Goal: Information Seeking & Learning: Learn about a topic

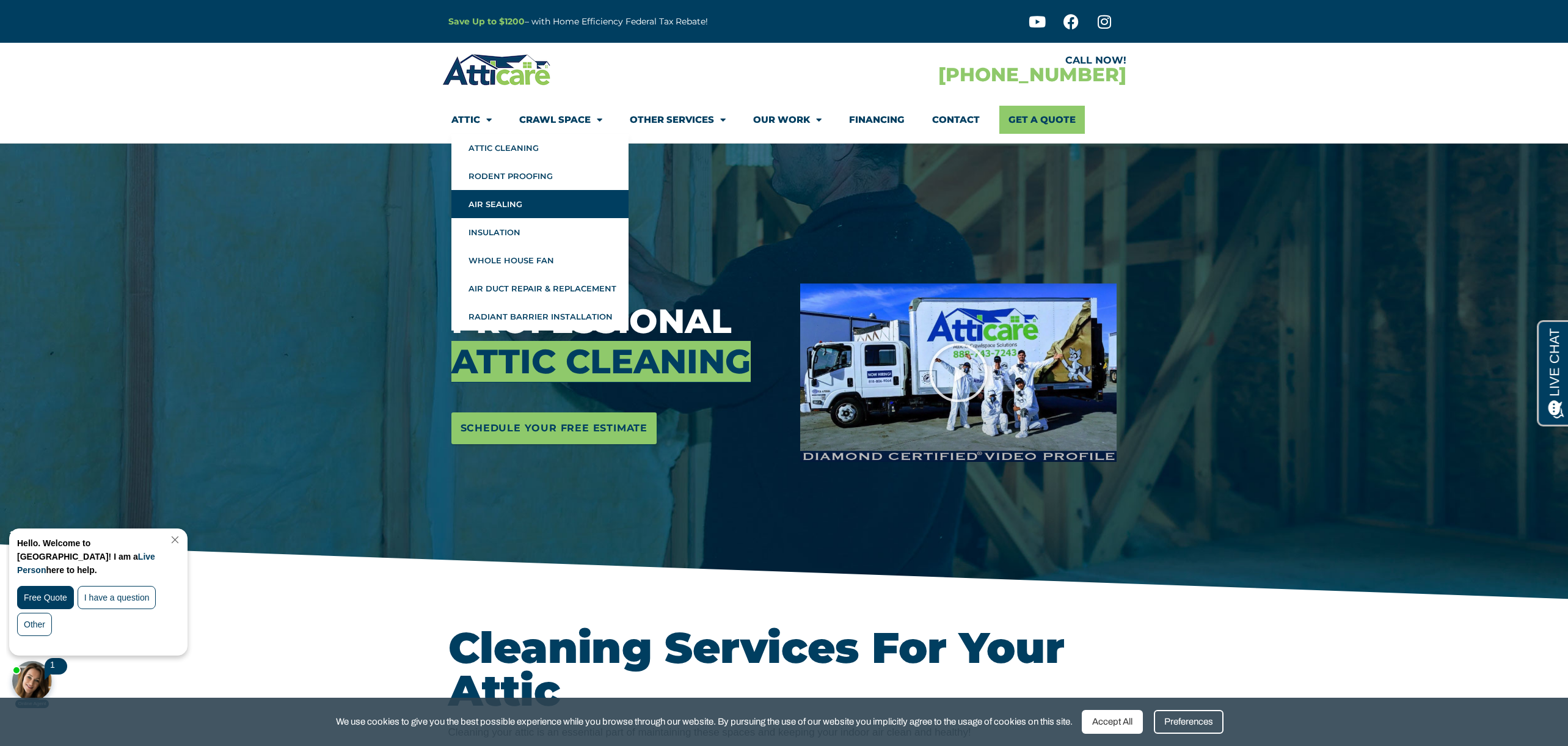
click at [503, 206] on link "Air Sealing" at bounding box center [539, 203] width 177 height 28
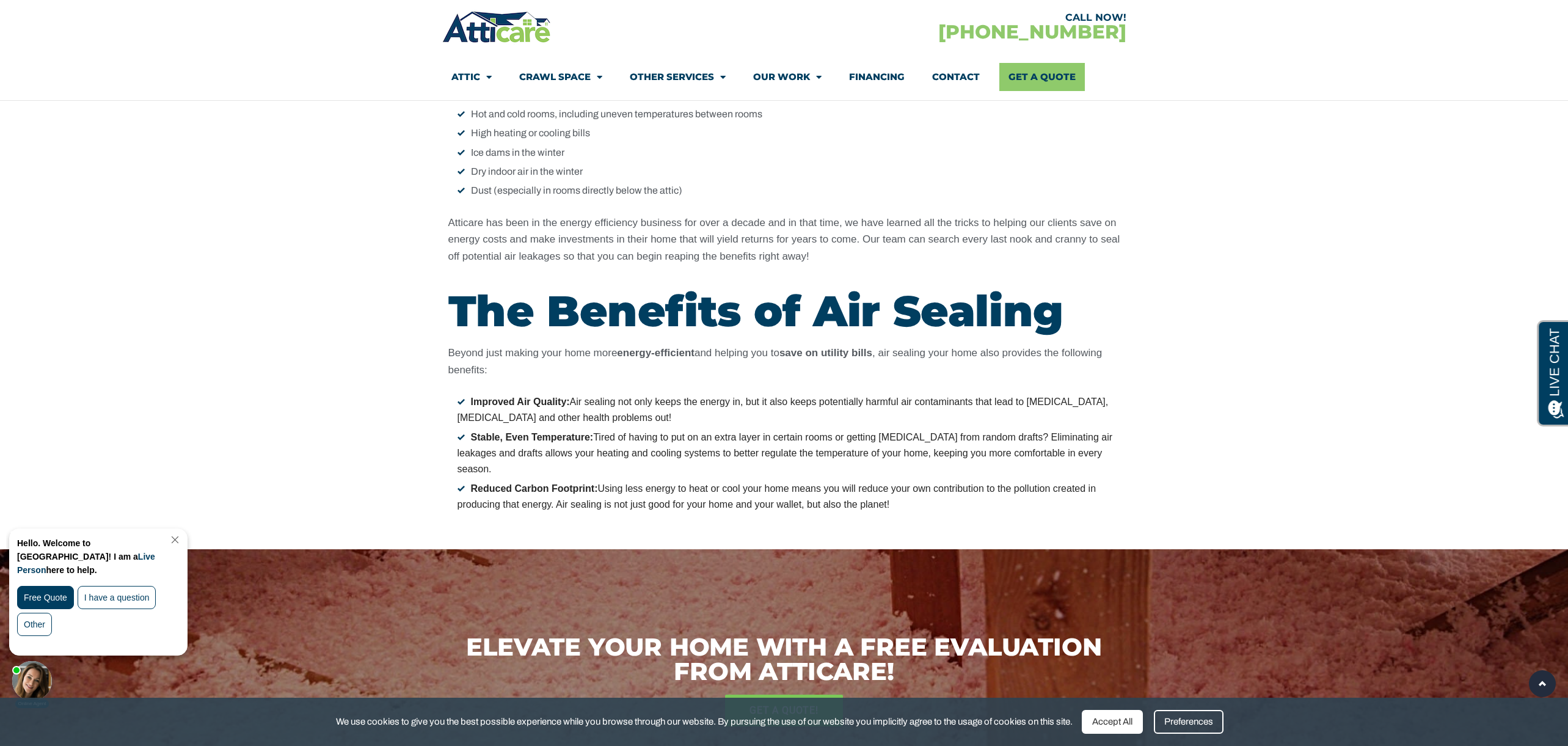
scroll to position [1263, 0]
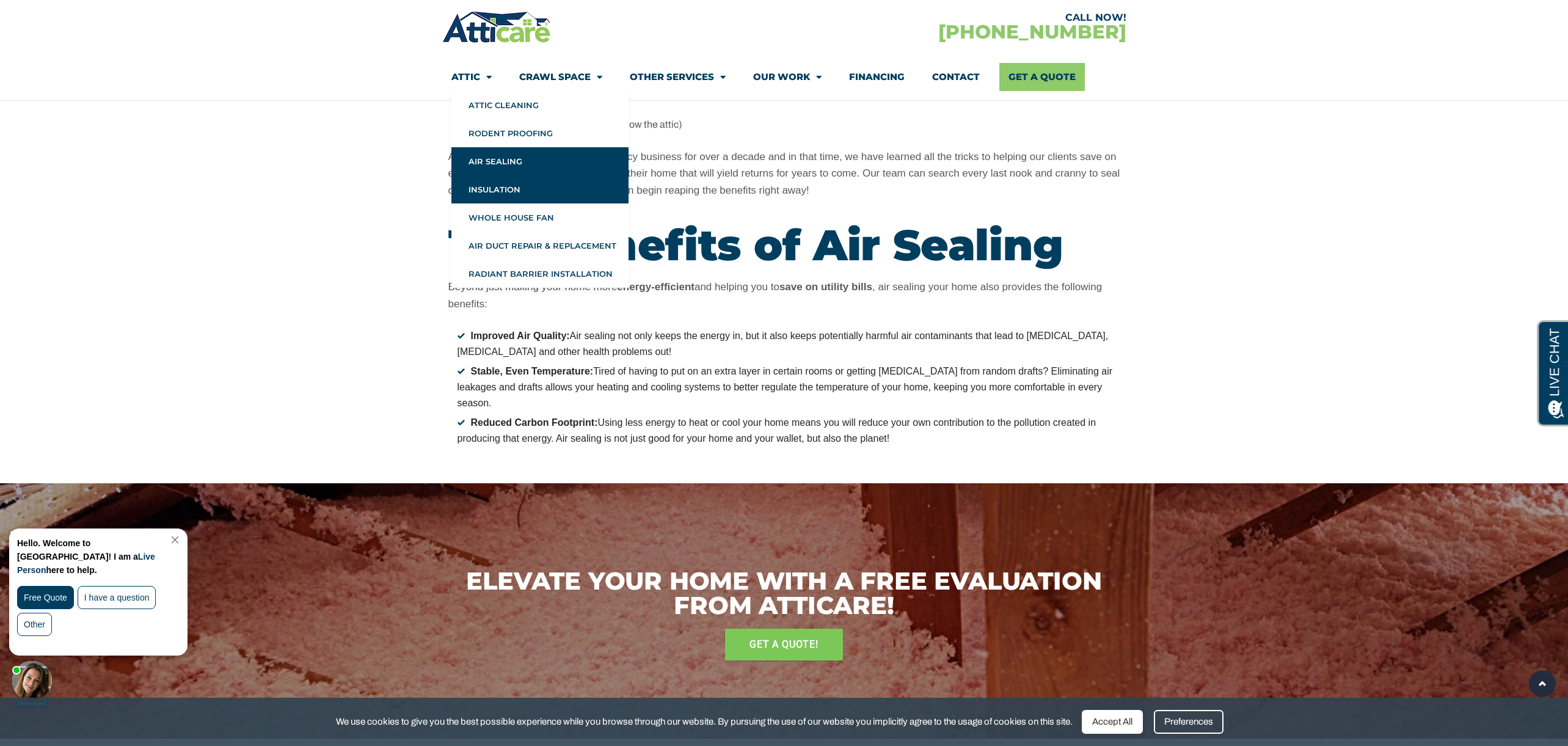
click at [490, 191] on link "Insulation" at bounding box center [539, 189] width 177 height 28
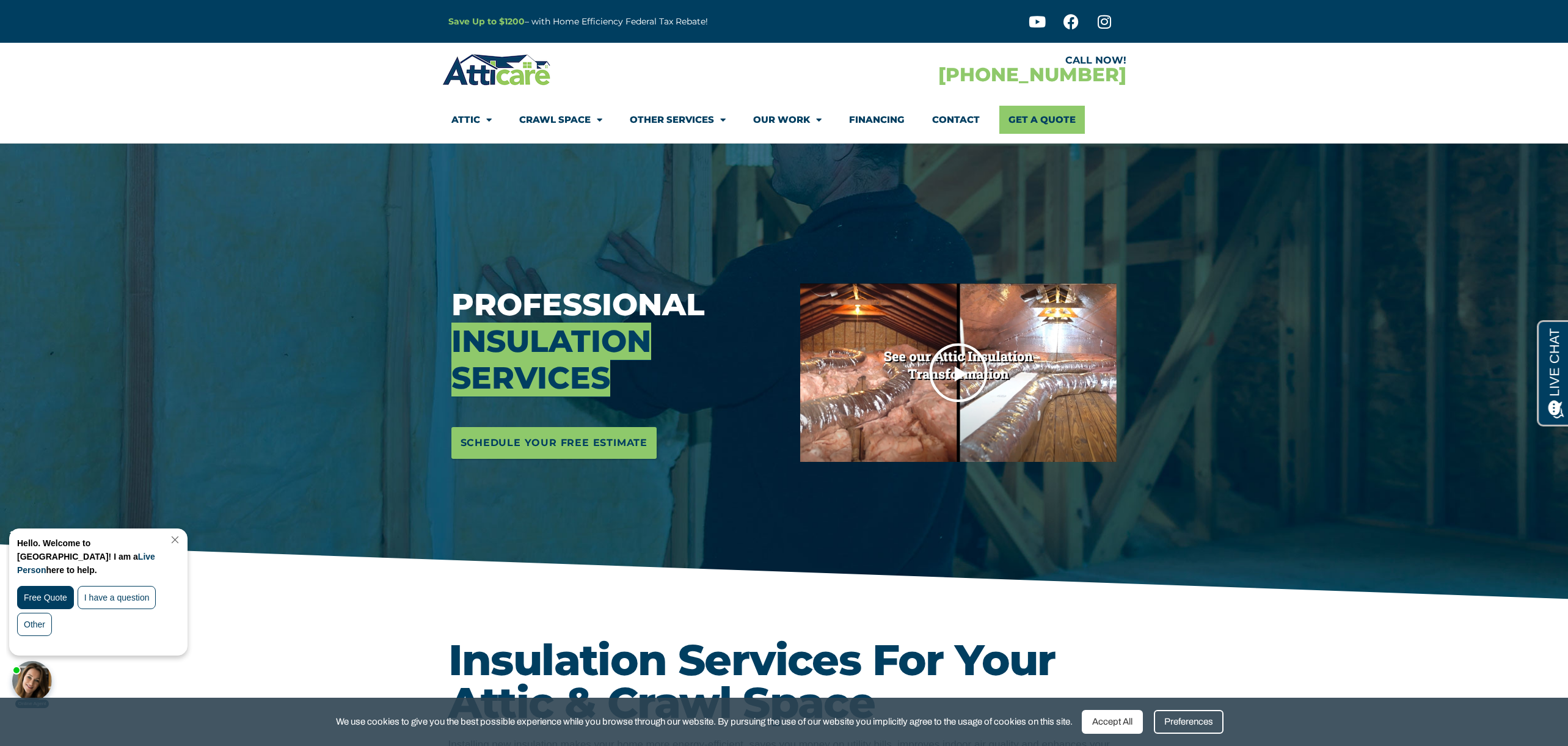
click at [959, 372] on icon "Play Video" at bounding box center [958, 372] width 61 height 61
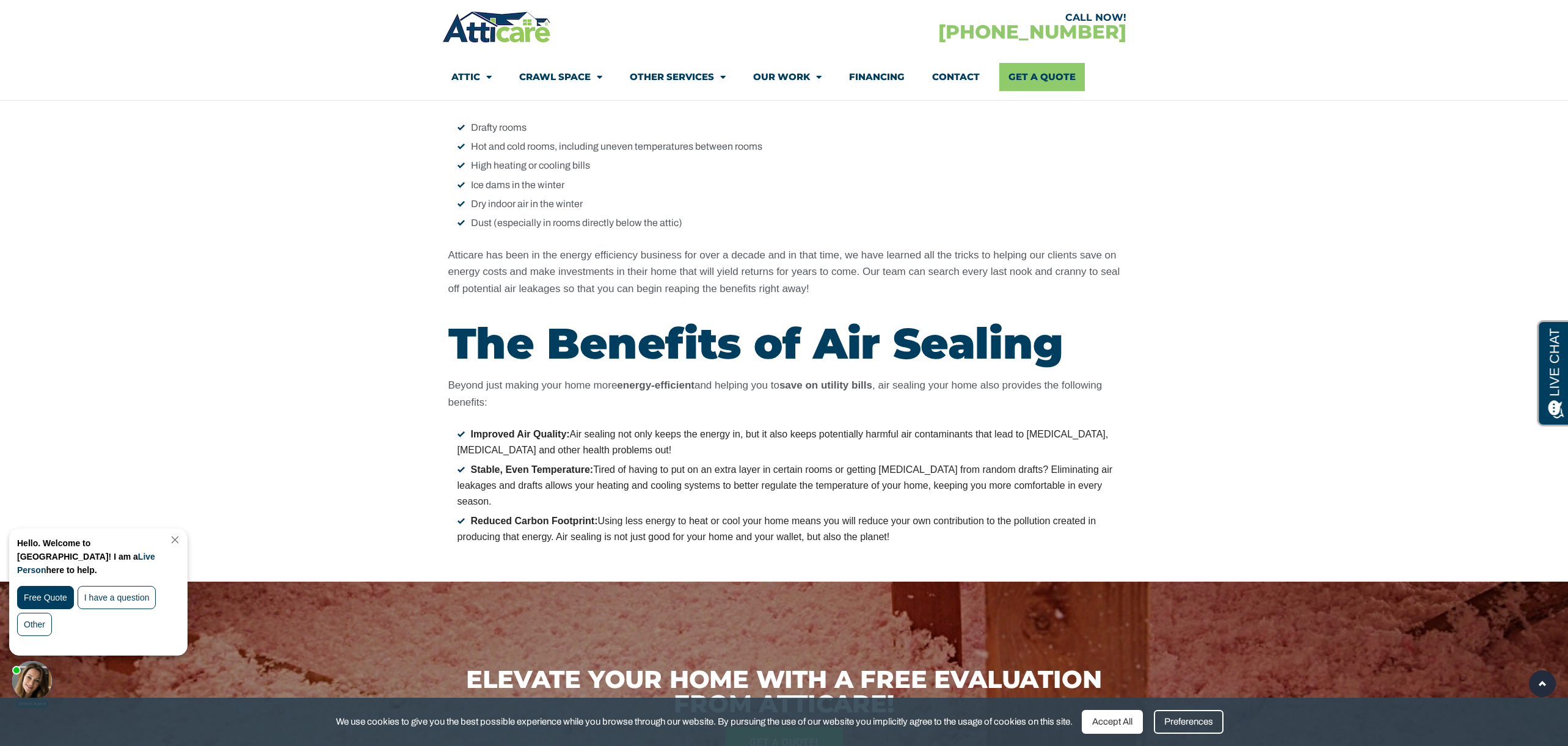
scroll to position [1023, 0]
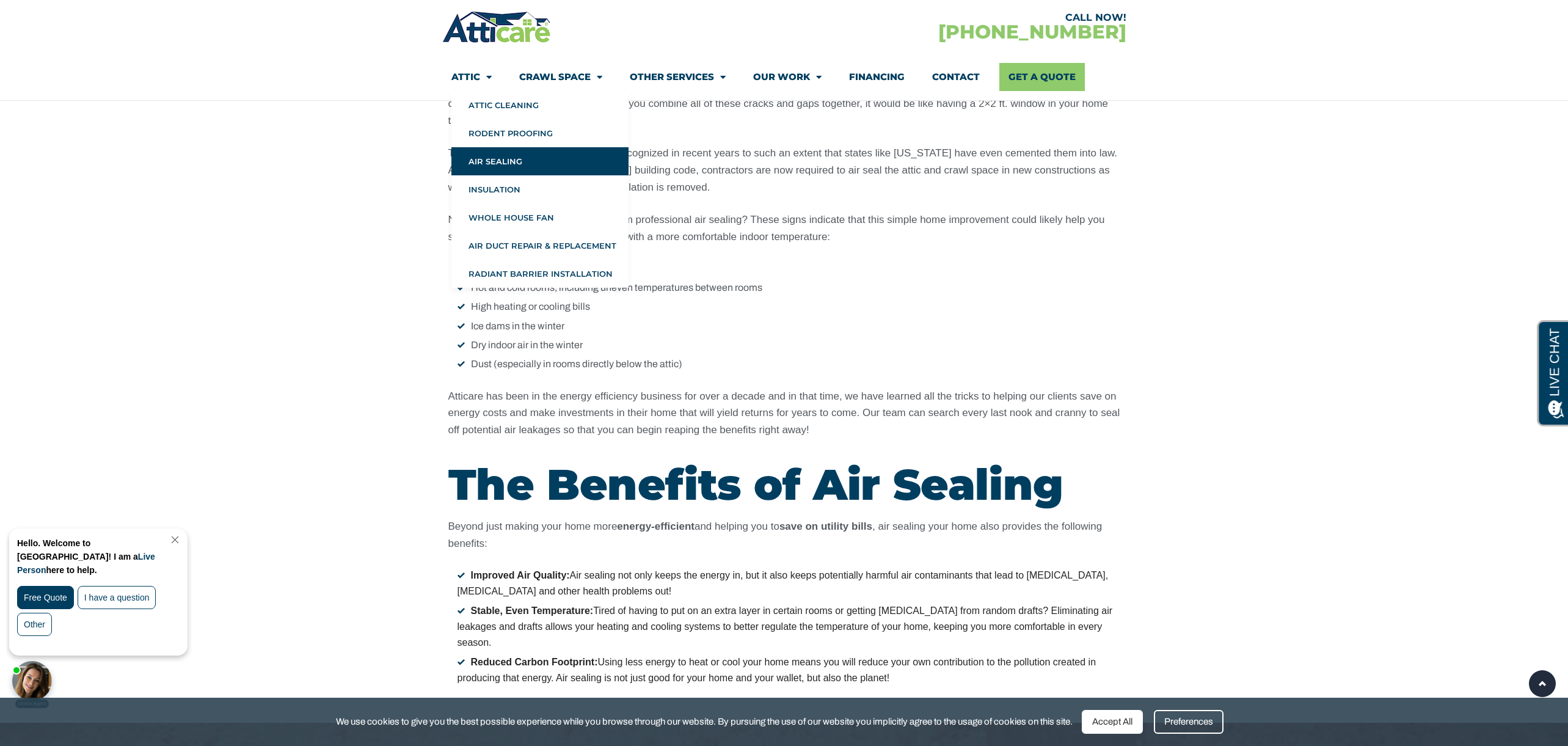
click at [467, 74] on link "Attic" at bounding box center [471, 77] width 40 height 28
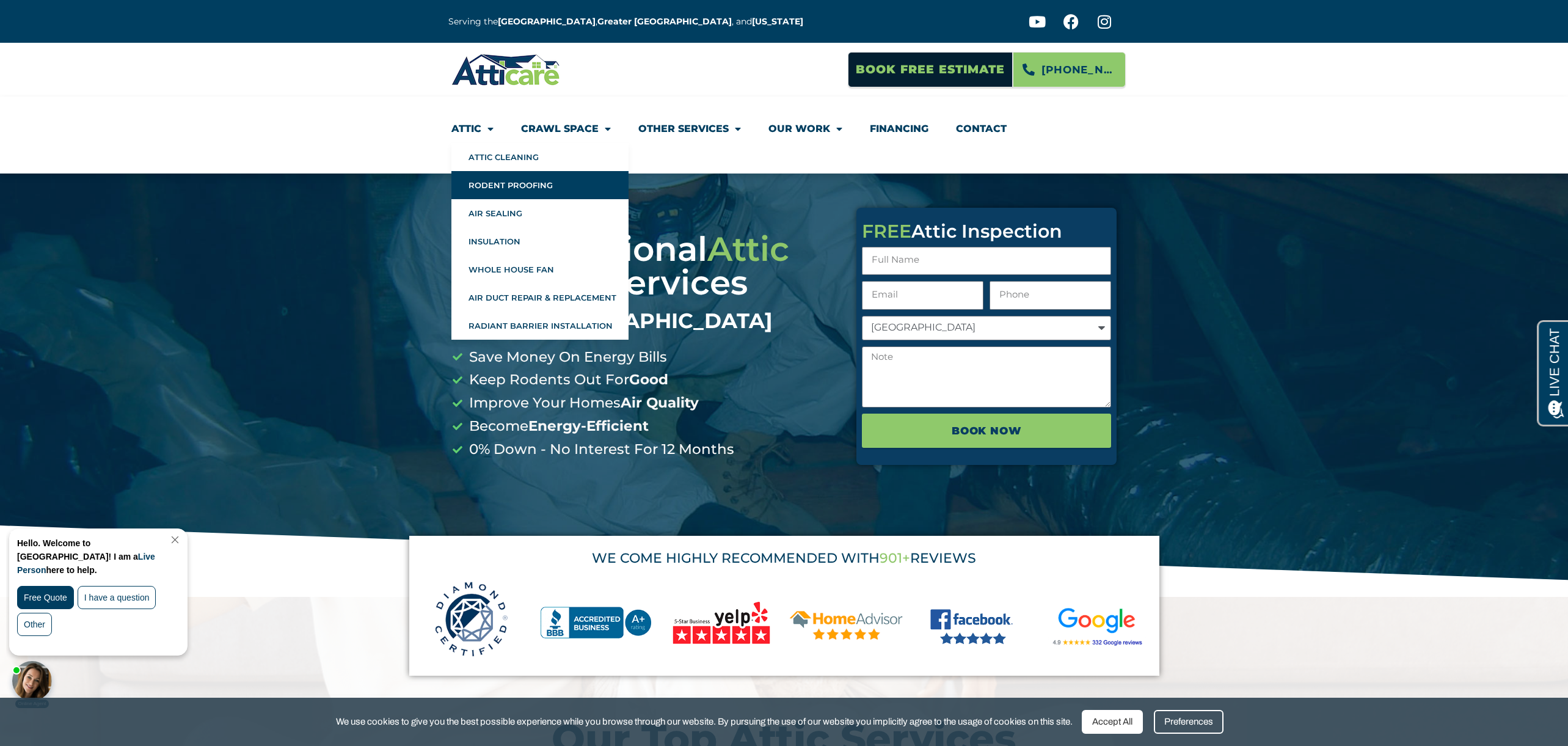
click at [489, 187] on link "Rodent Proofing" at bounding box center [539, 185] width 177 height 28
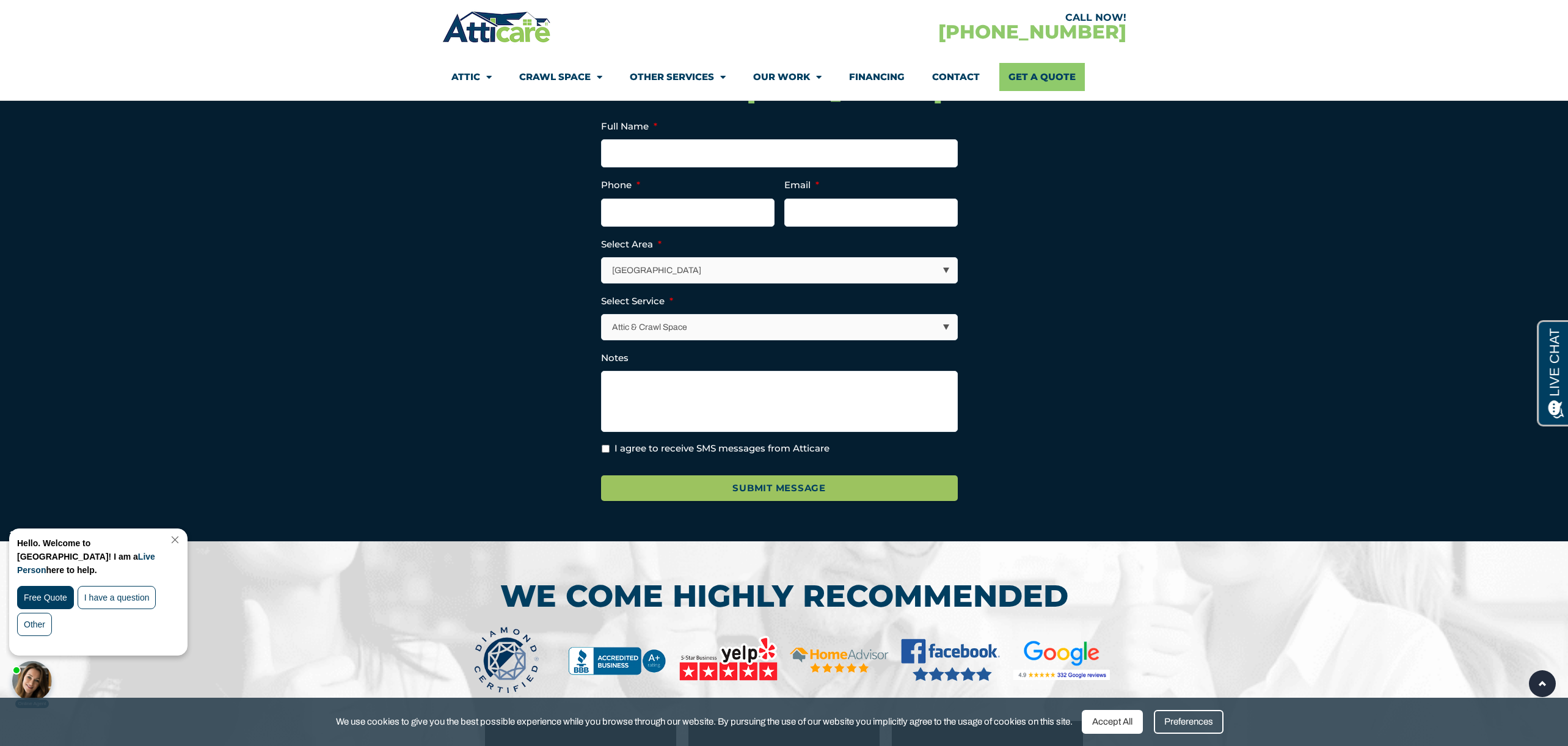
scroll to position [5243, 0]
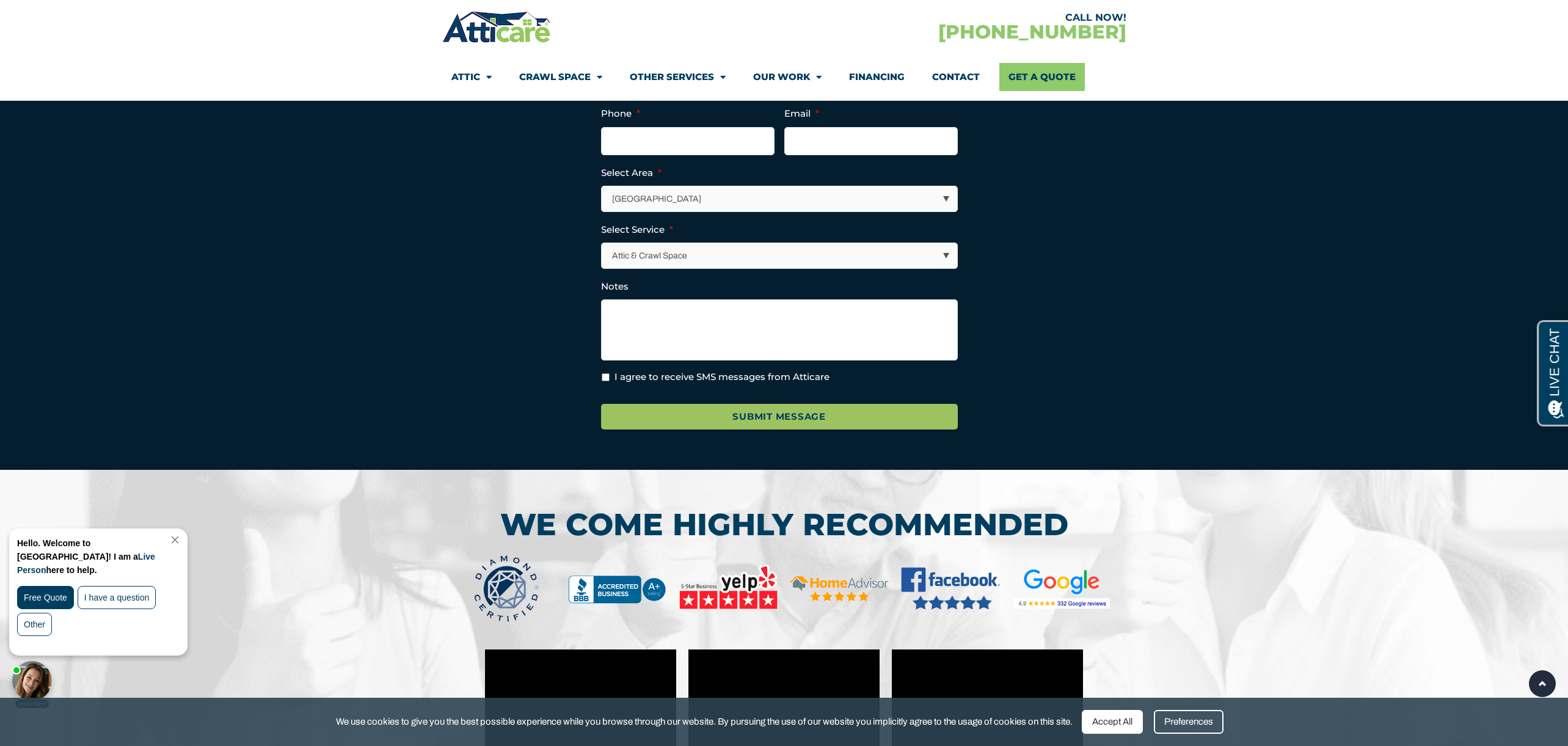
click at [667, 186] on select "Los Angeles Area San Francisco Bay Area New Jersey / New York Area Other Areas" at bounding box center [780, 199] width 355 height 25
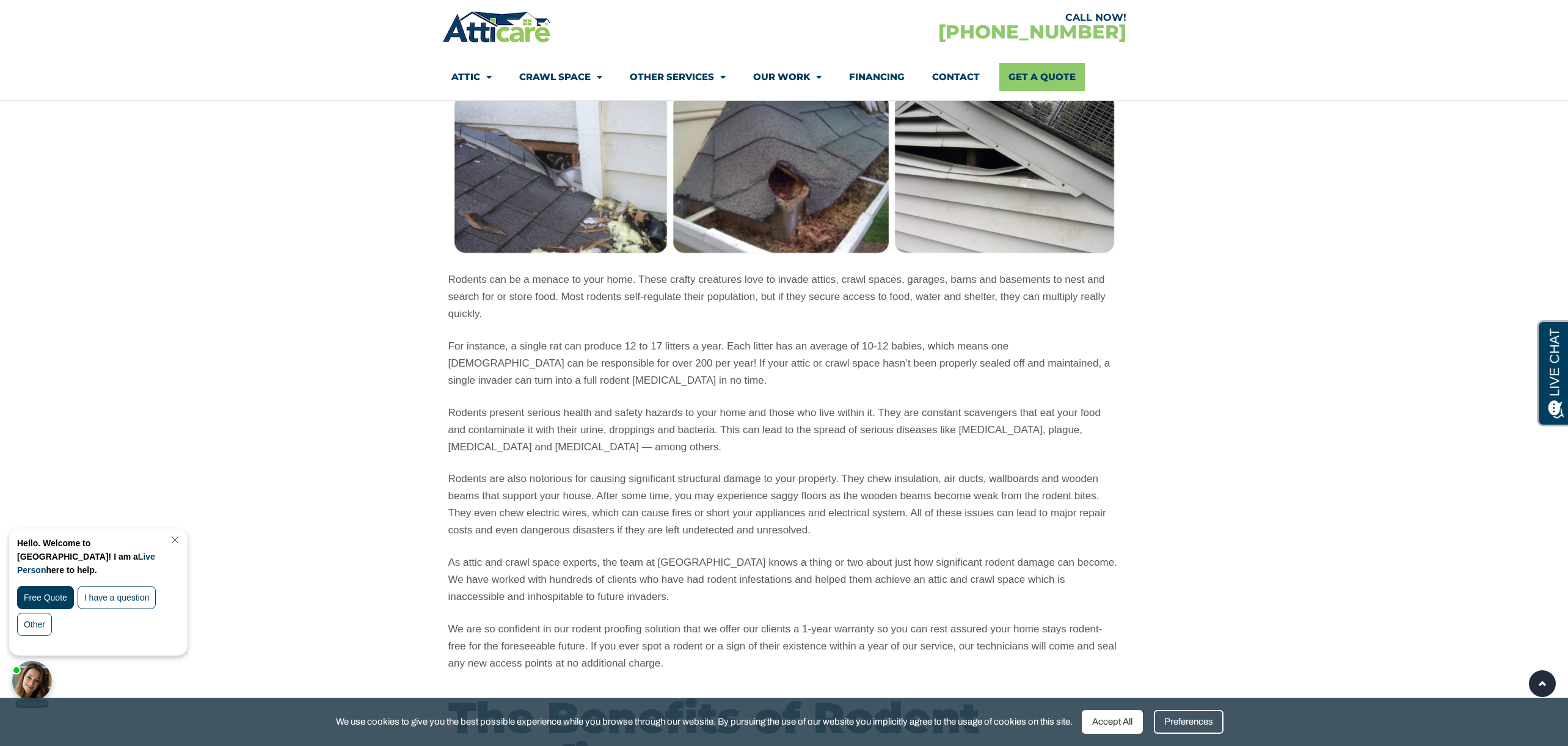
scroll to position [0, 0]
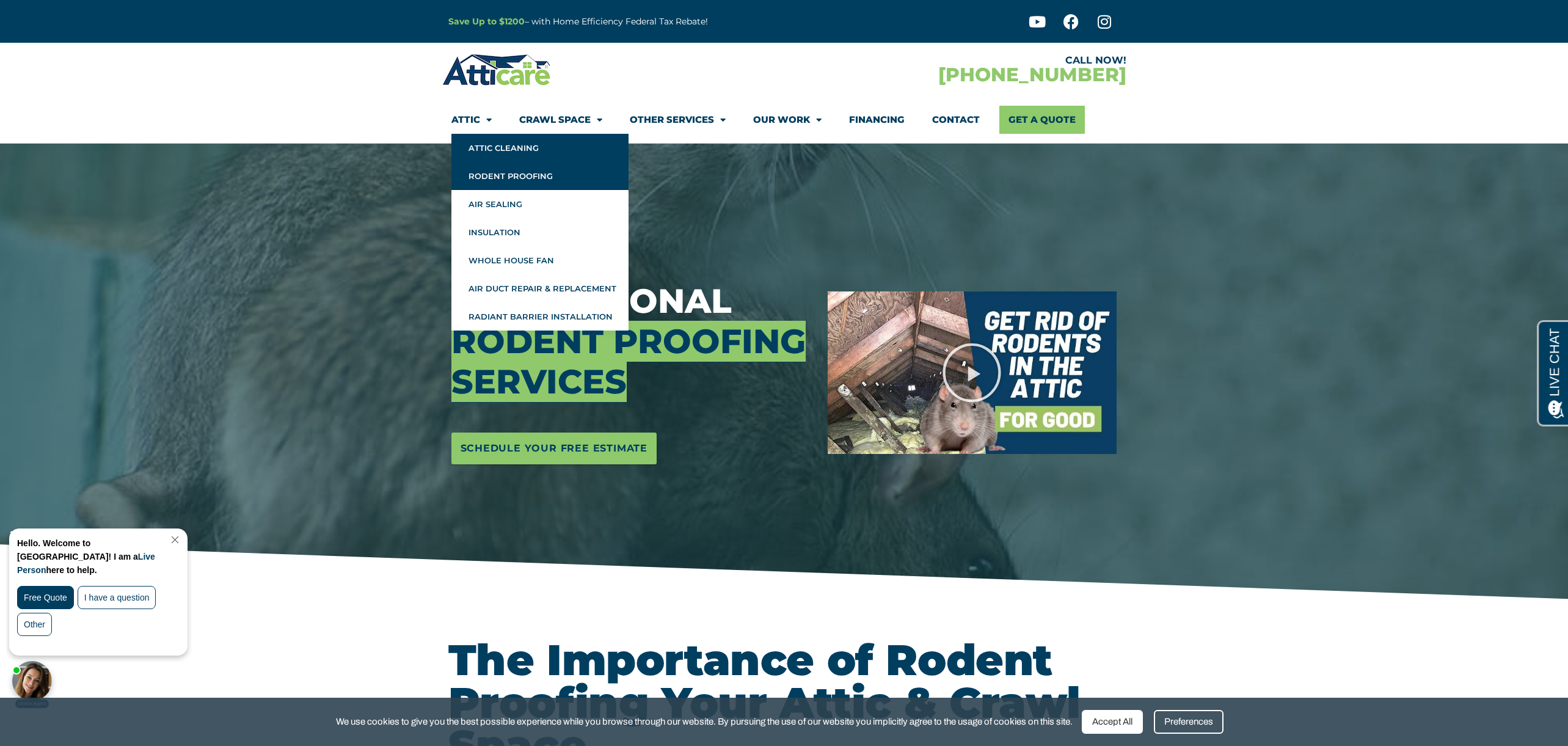
click at [482, 142] on link "Attic Cleaning" at bounding box center [539, 147] width 177 height 28
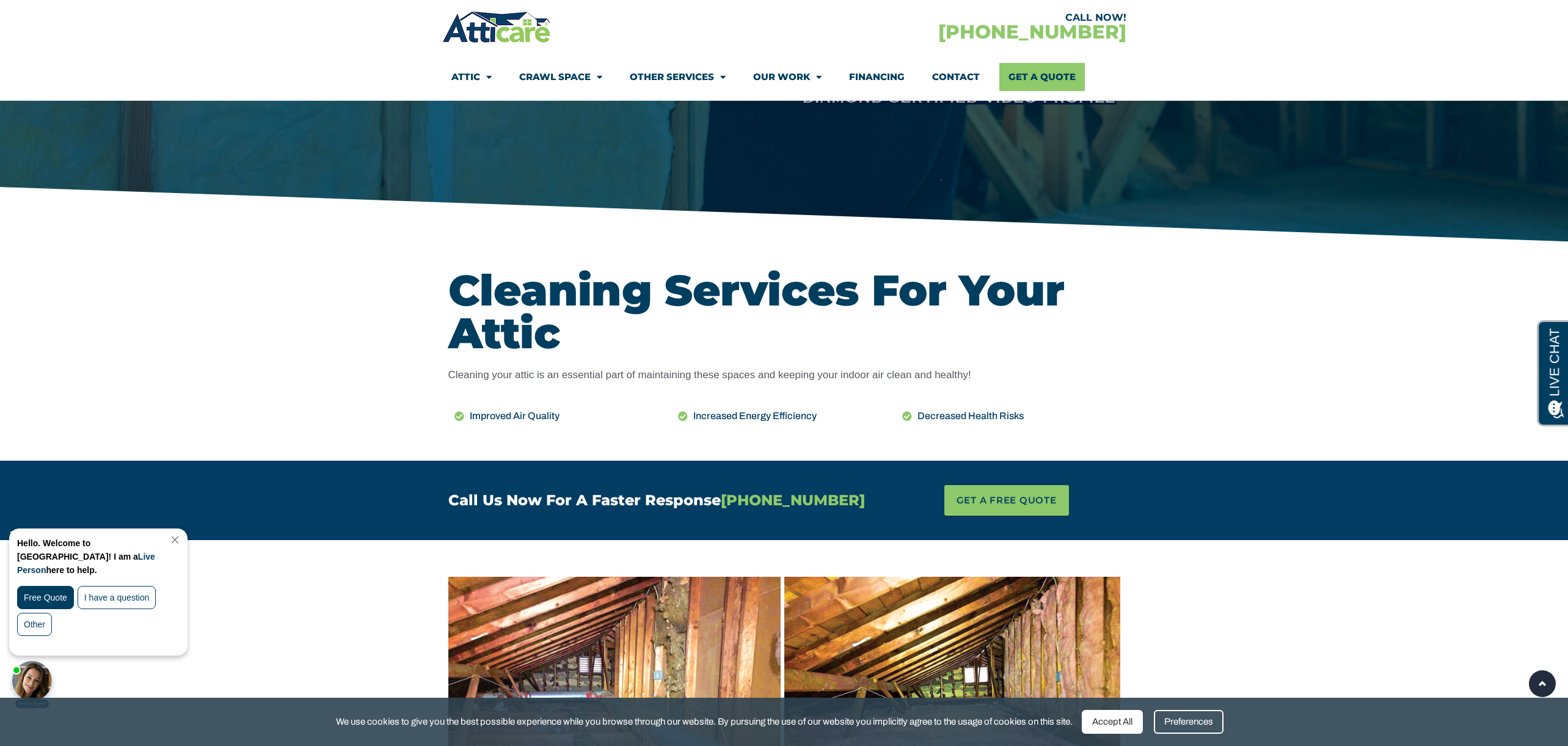
scroll to position [358, 0]
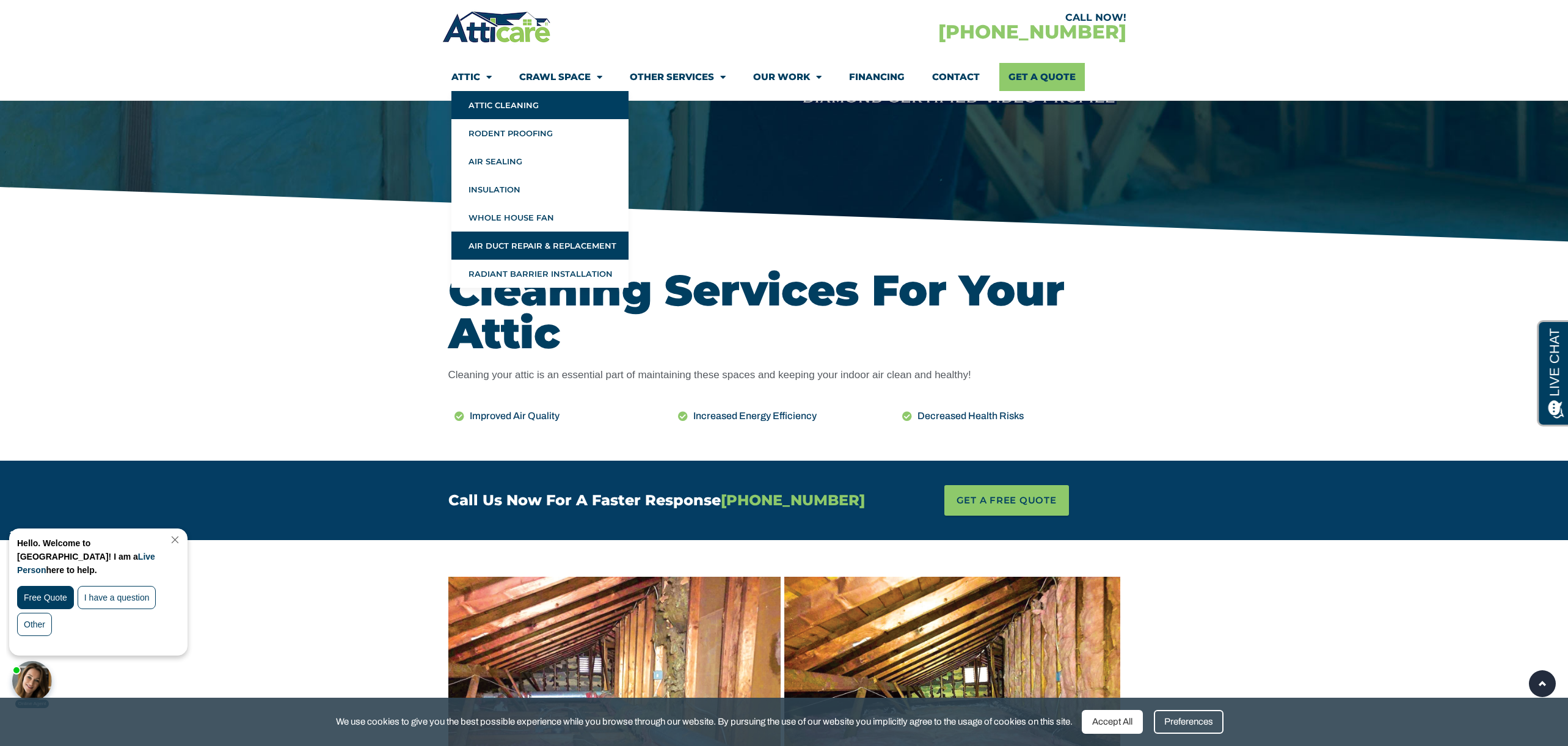
click at [523, 243] on link "Air Duct Repair & Replacement" at bounding box center [539, 245] width 177 height 28
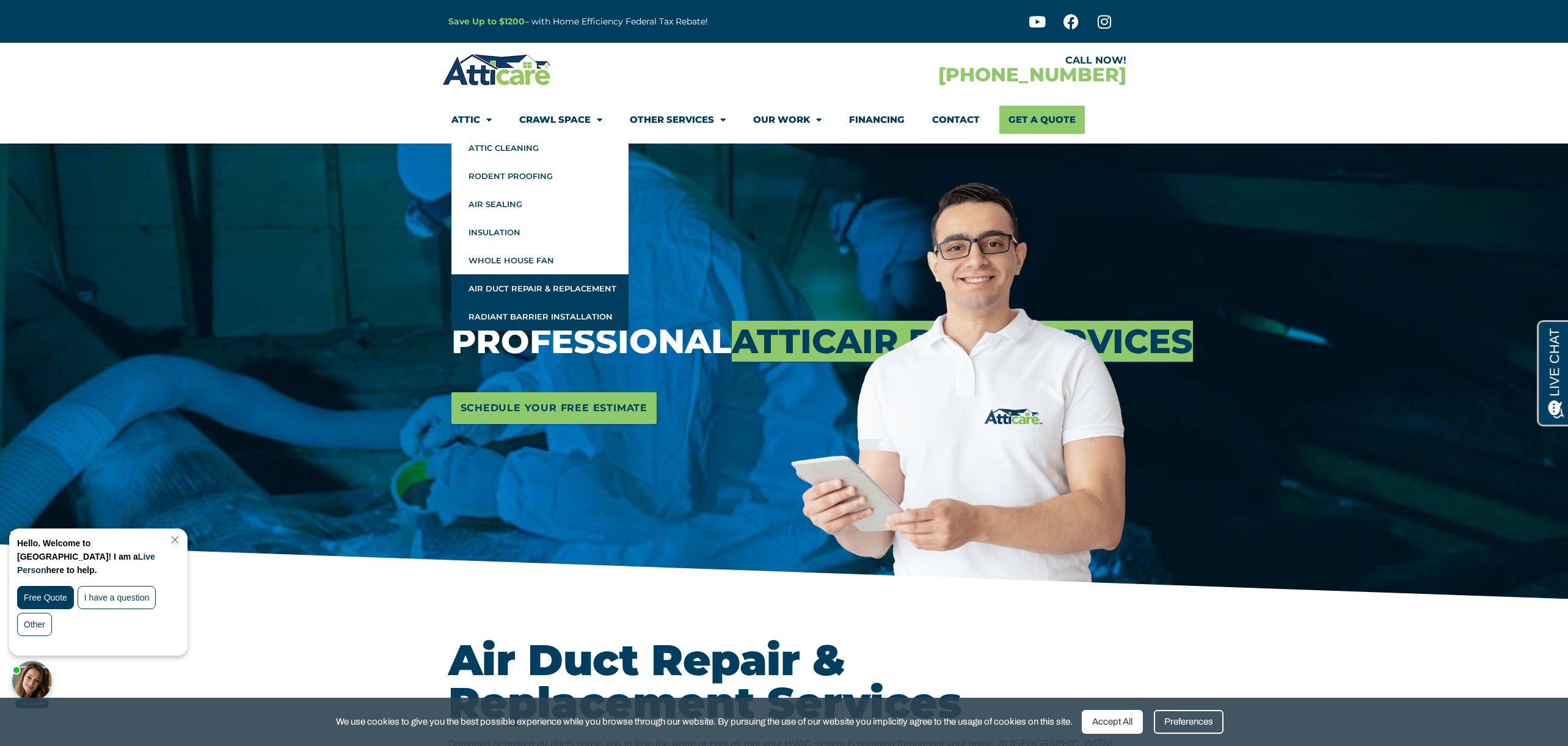
click at [493, 316] on link "Radiant Barrier Installation" at bounding box center [539, 316] width 177 height 28
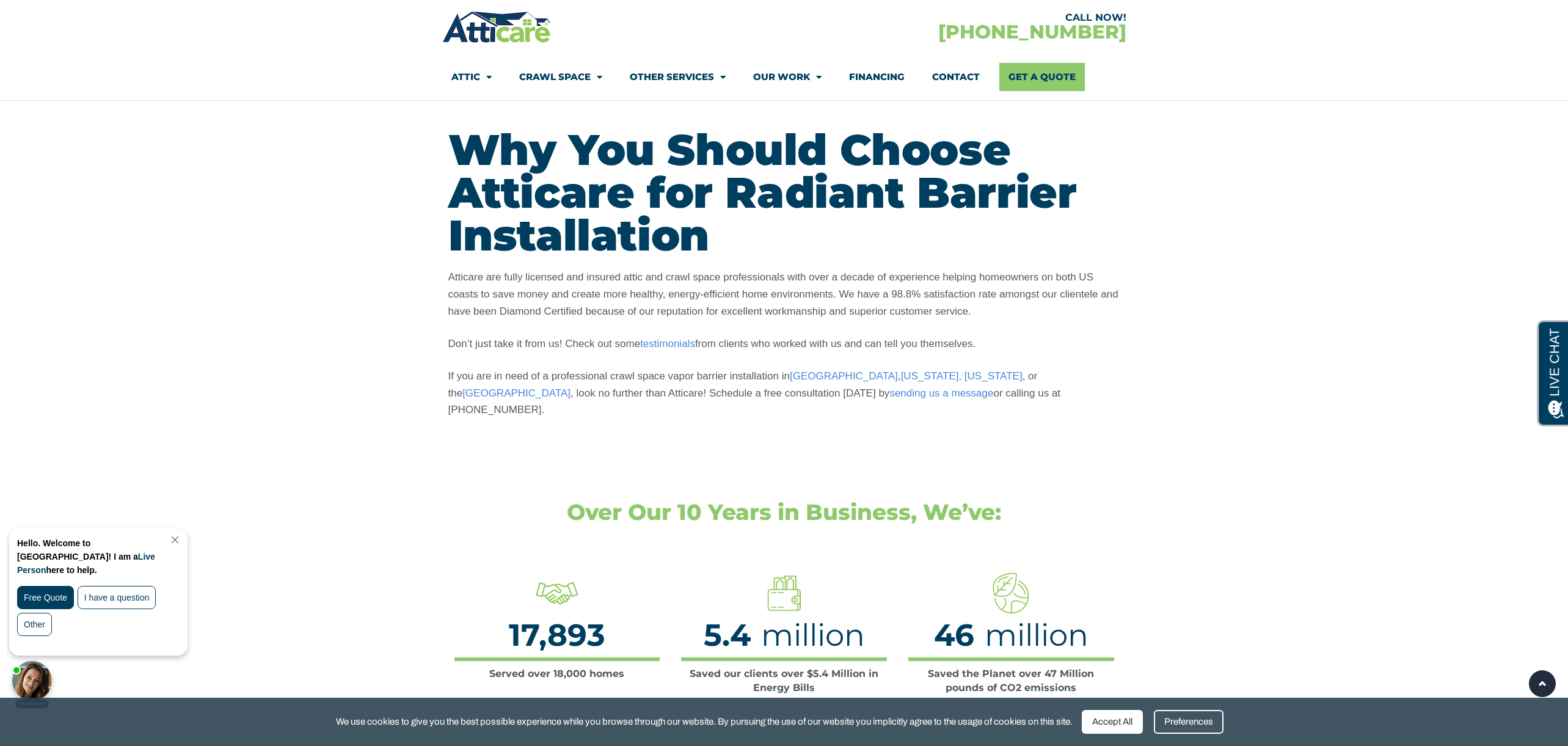
scroll to position [2032, 0]
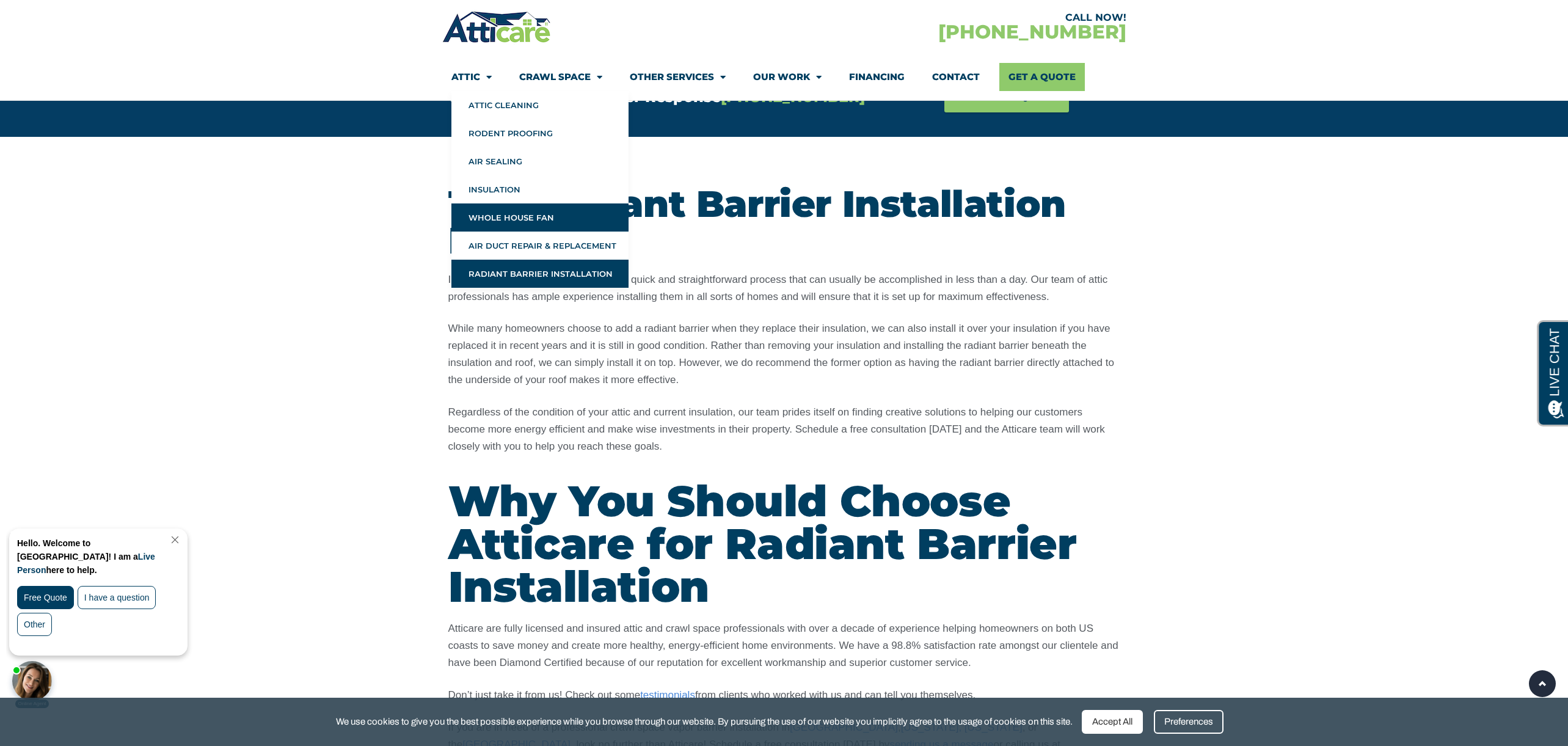
click at [509, 216] on link "Whole House Fan" at bounding box center [539, 217] width 177 height 28
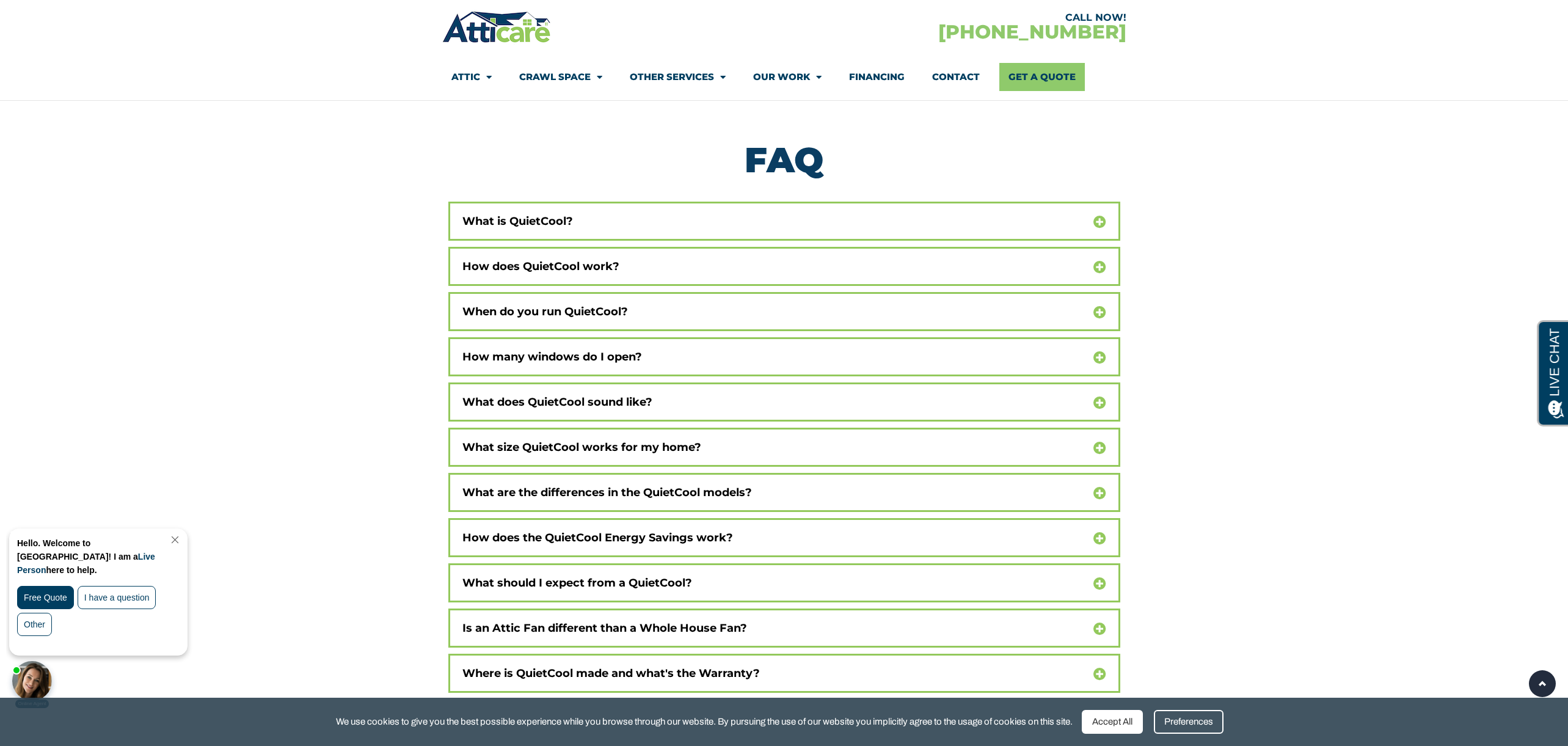
scroll to position [8002, 0]
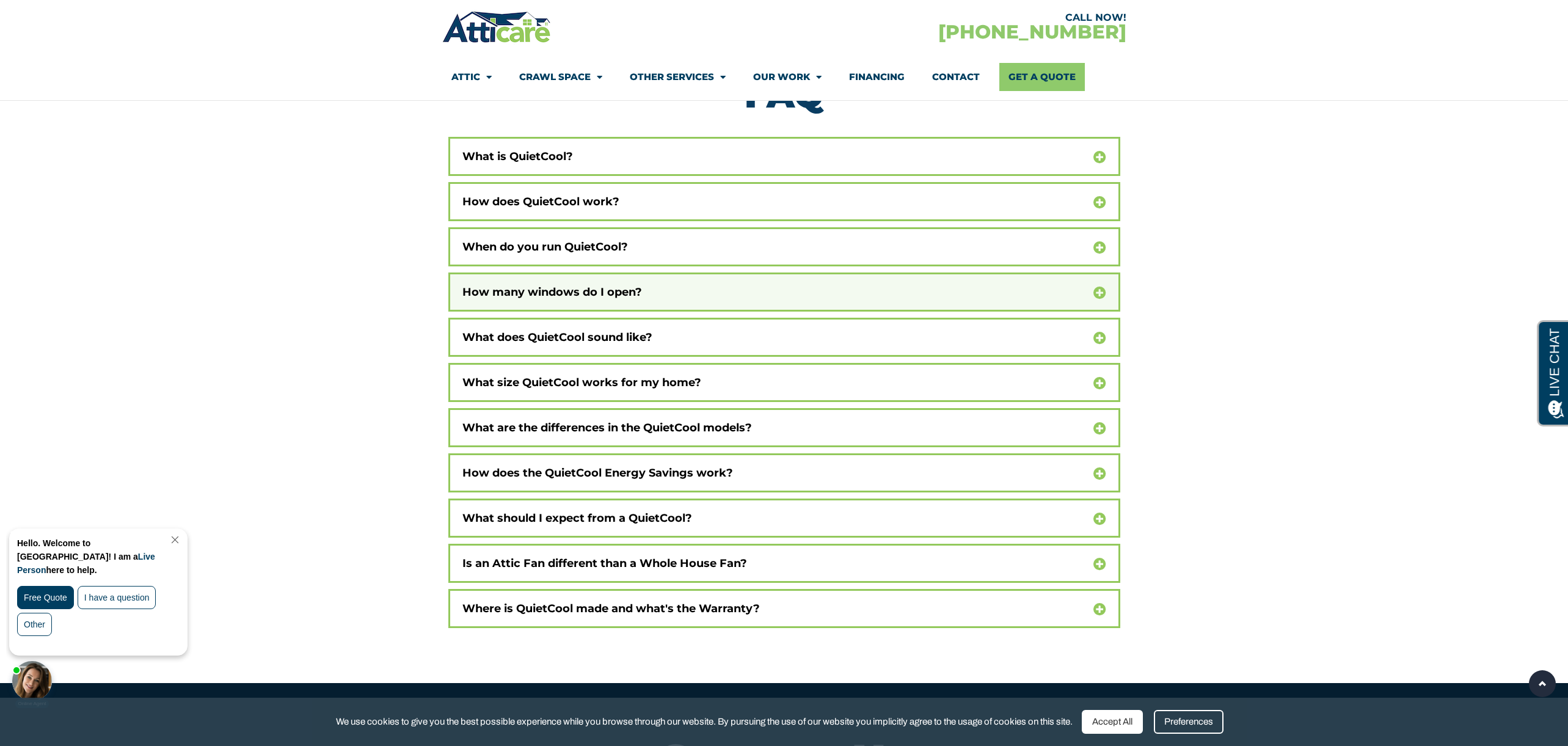
click at [589, 282] on link "How many windows do I open?" at bounding box center [552, 292] width 179 height 42
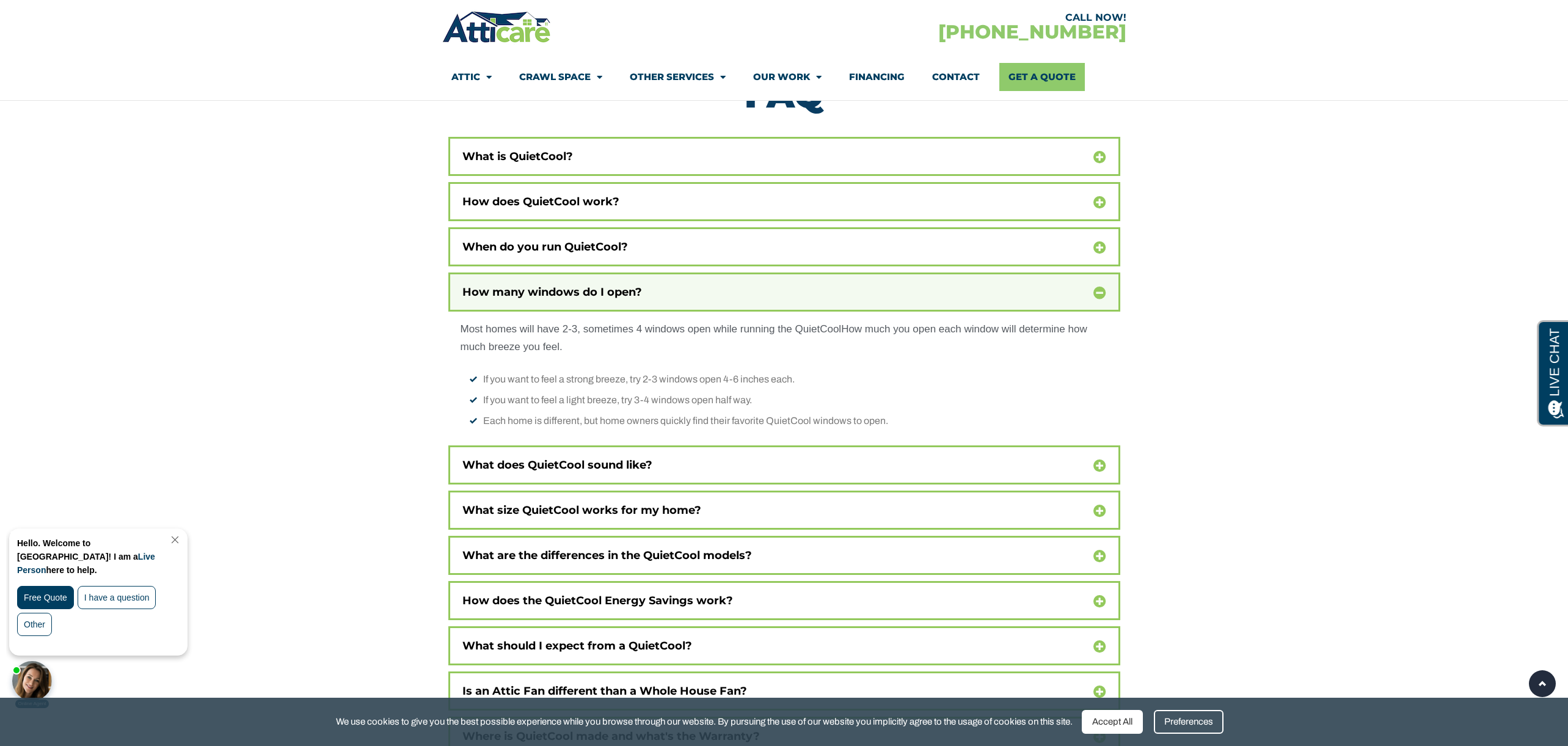
click at [686, 275] on div "How many windows do I open?" at bounding box center [784, 291] width 672 height 39
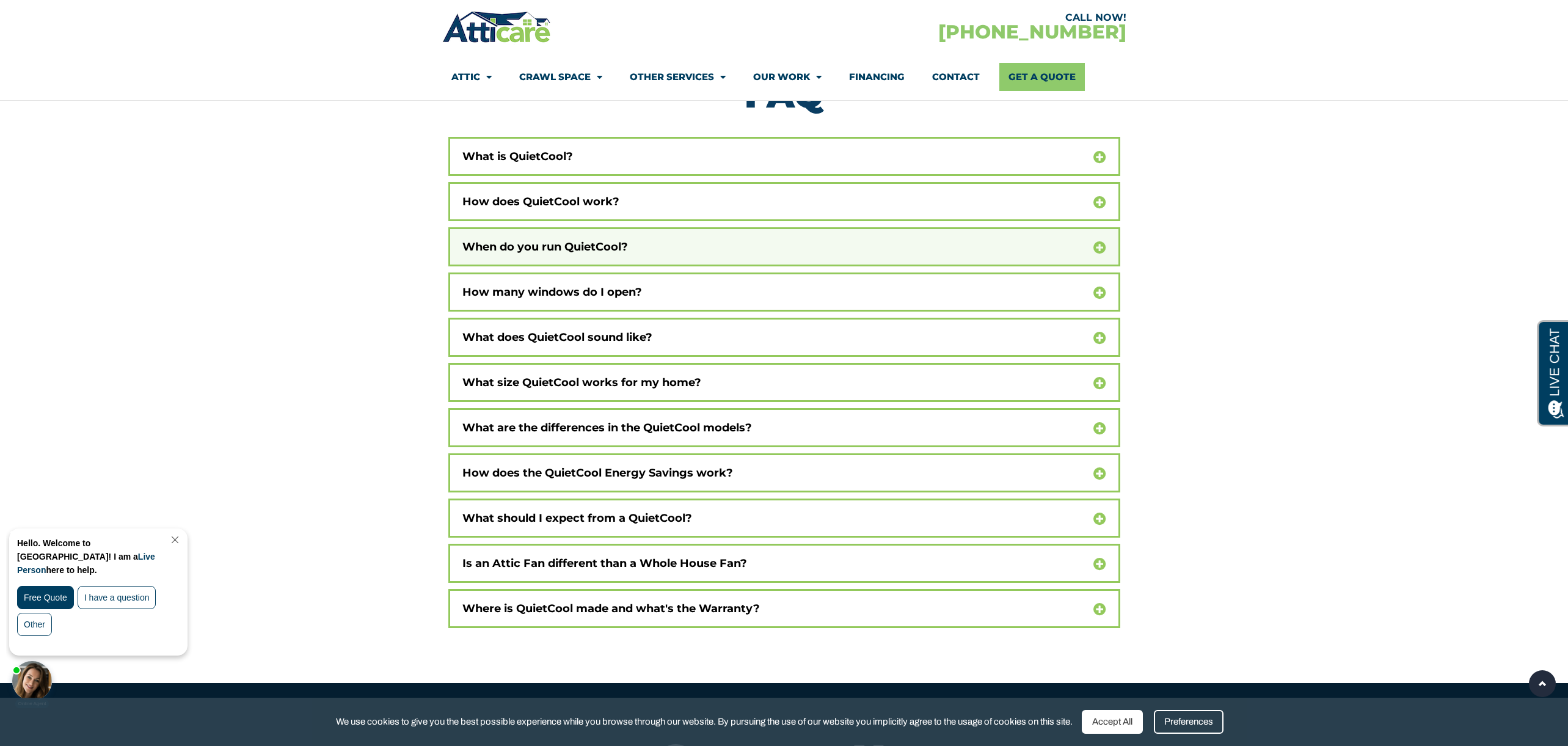
click at [692, 227] on div "When do you run QuietCool?" at bounding box center [784, 247] width 672 height 39
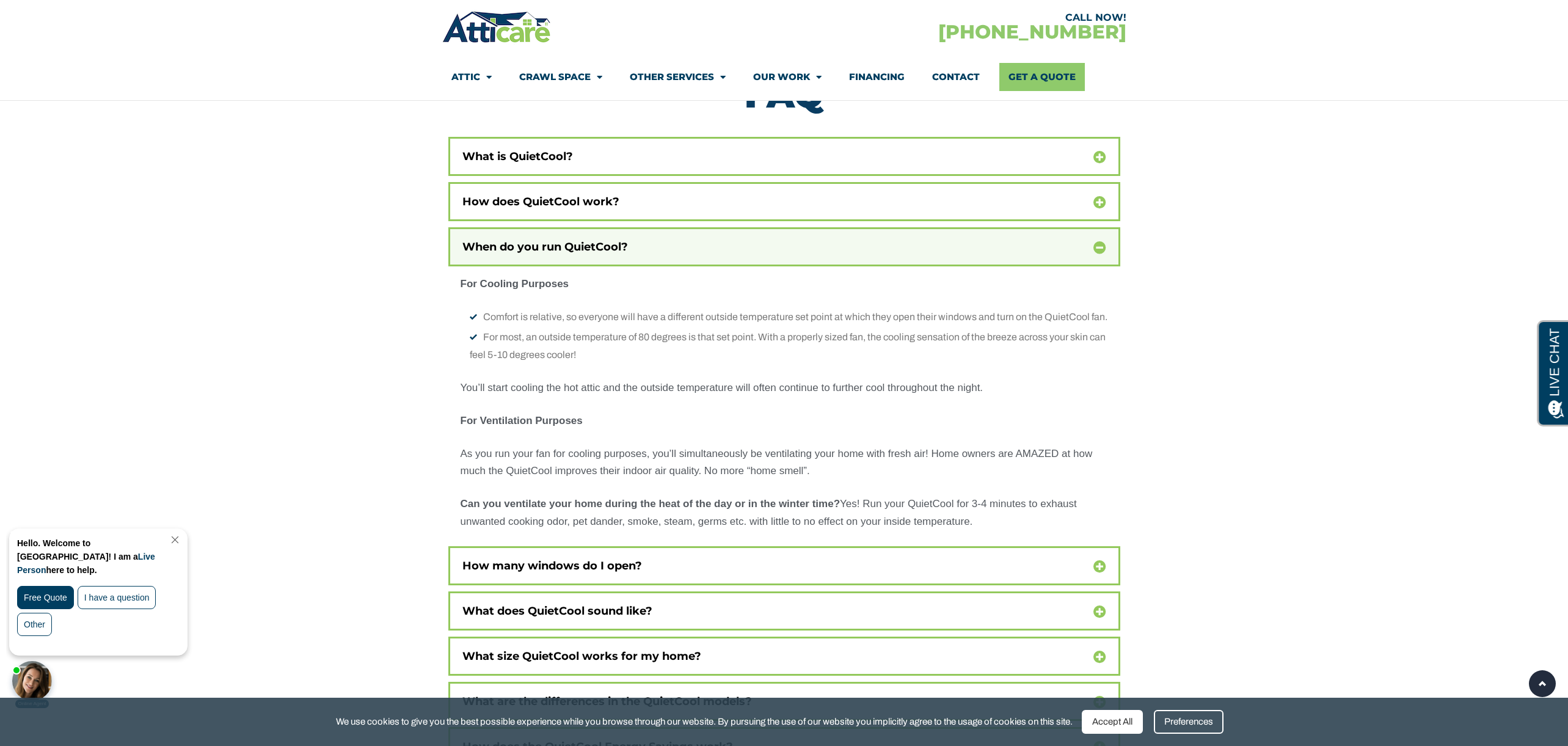
click at [688, 227] on div "When do you run QuietCool?" at bounding box center [784, 247] width 672 height 39
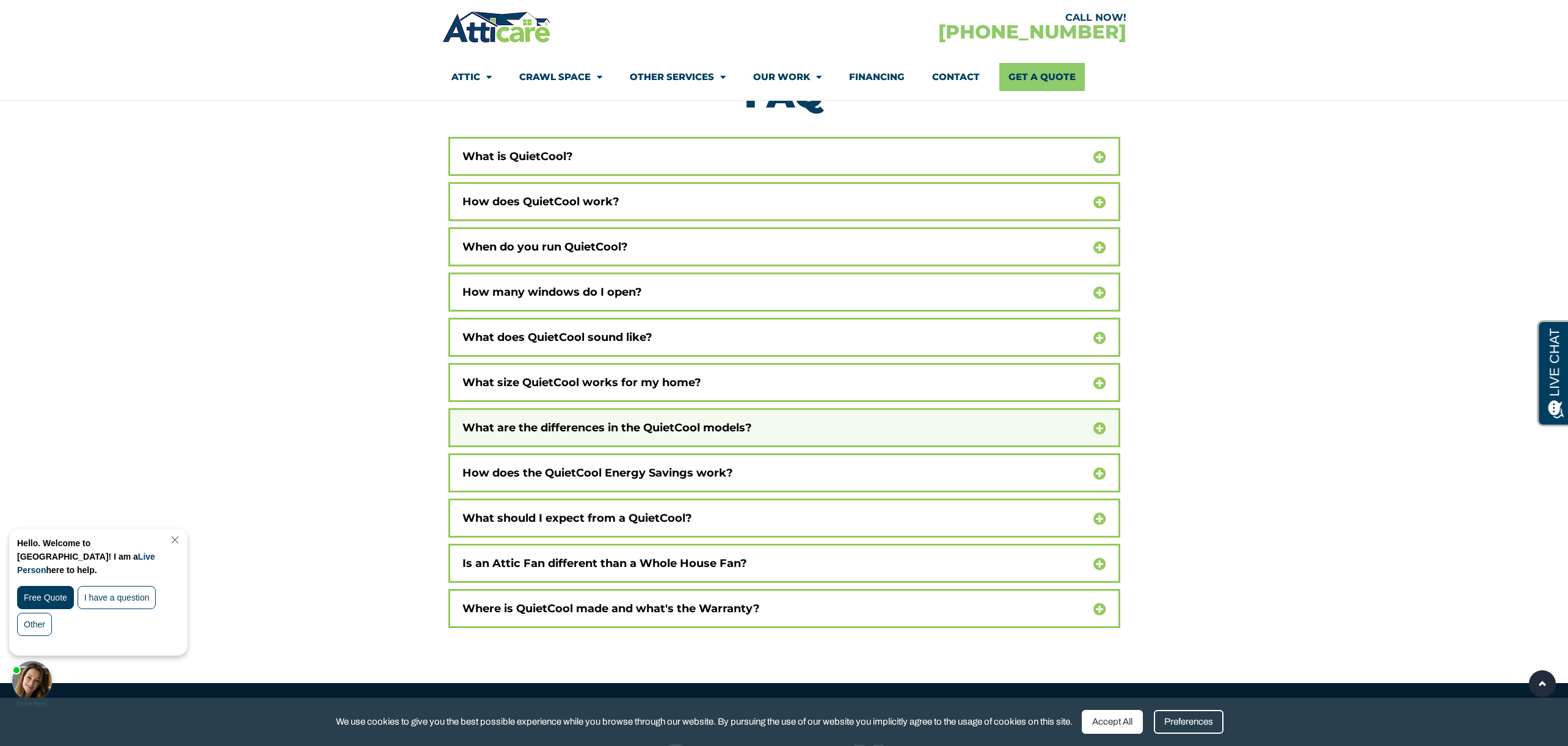
click at [822, 408] on div "What are the differences in the QuietCool models?" at bounding box center [784, 427] width 672 height 39
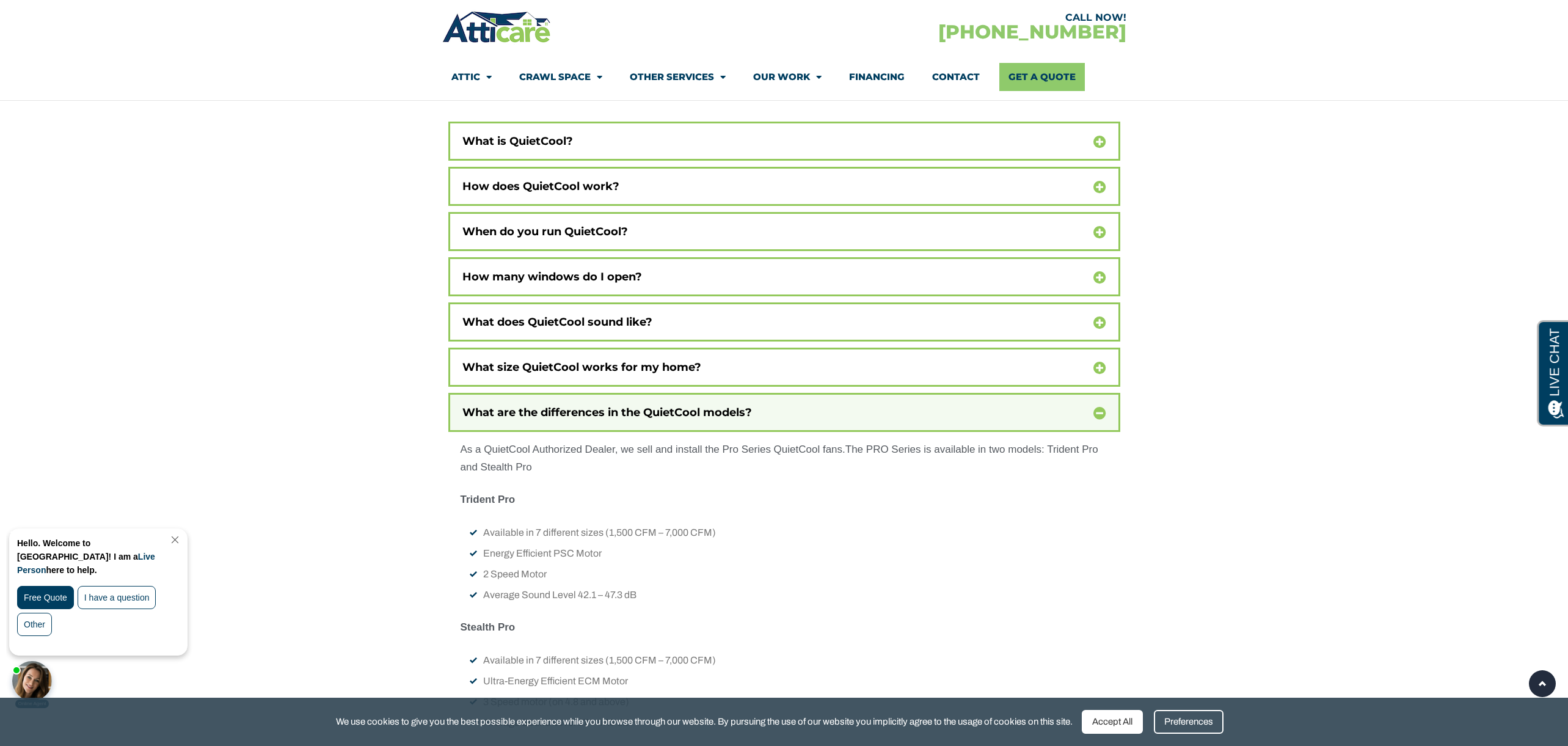
scroll to position [8020, 0]
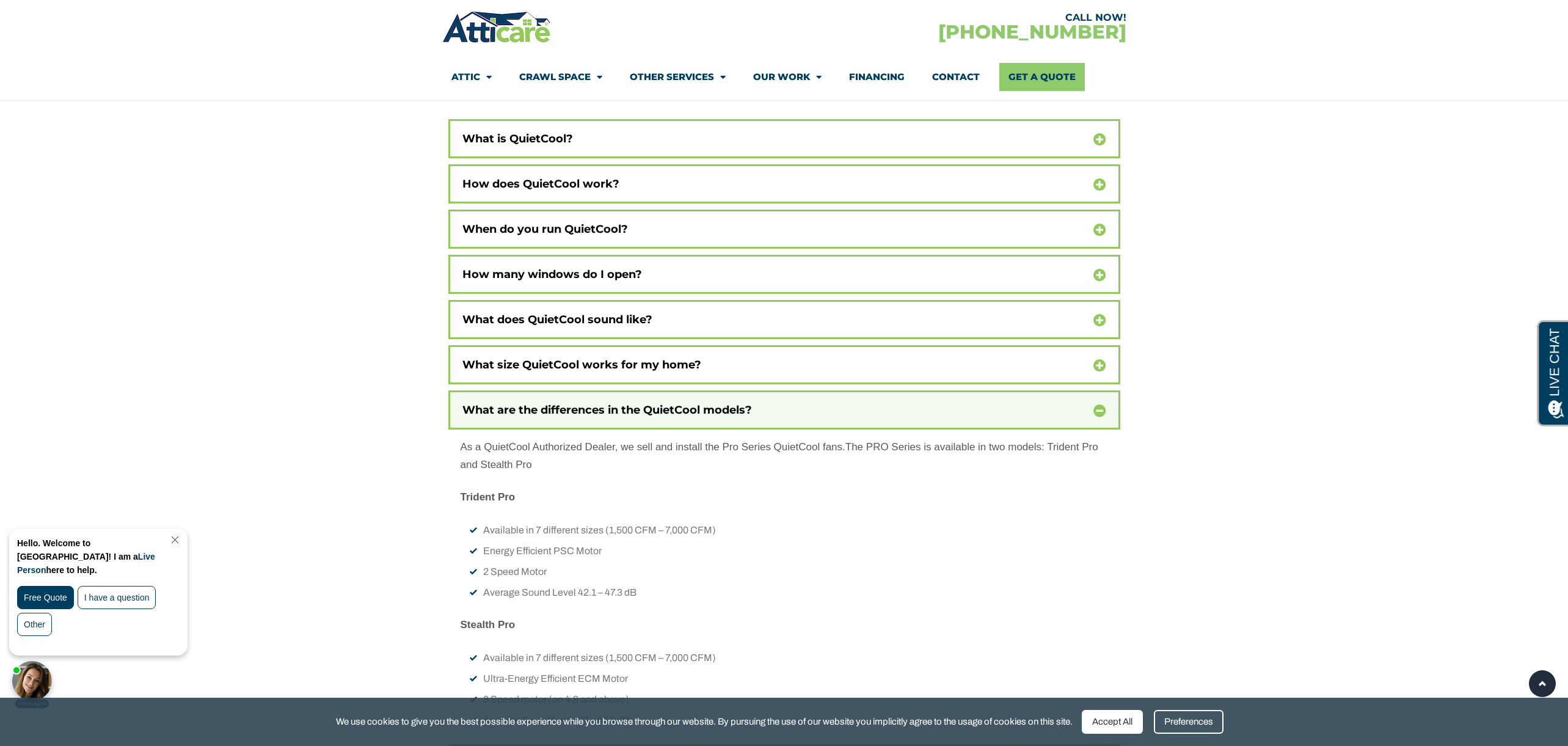
click at [807, 391] on div "What are the differences in the QuietCool models?" at bounding box center [784, 410] width 672 height 39
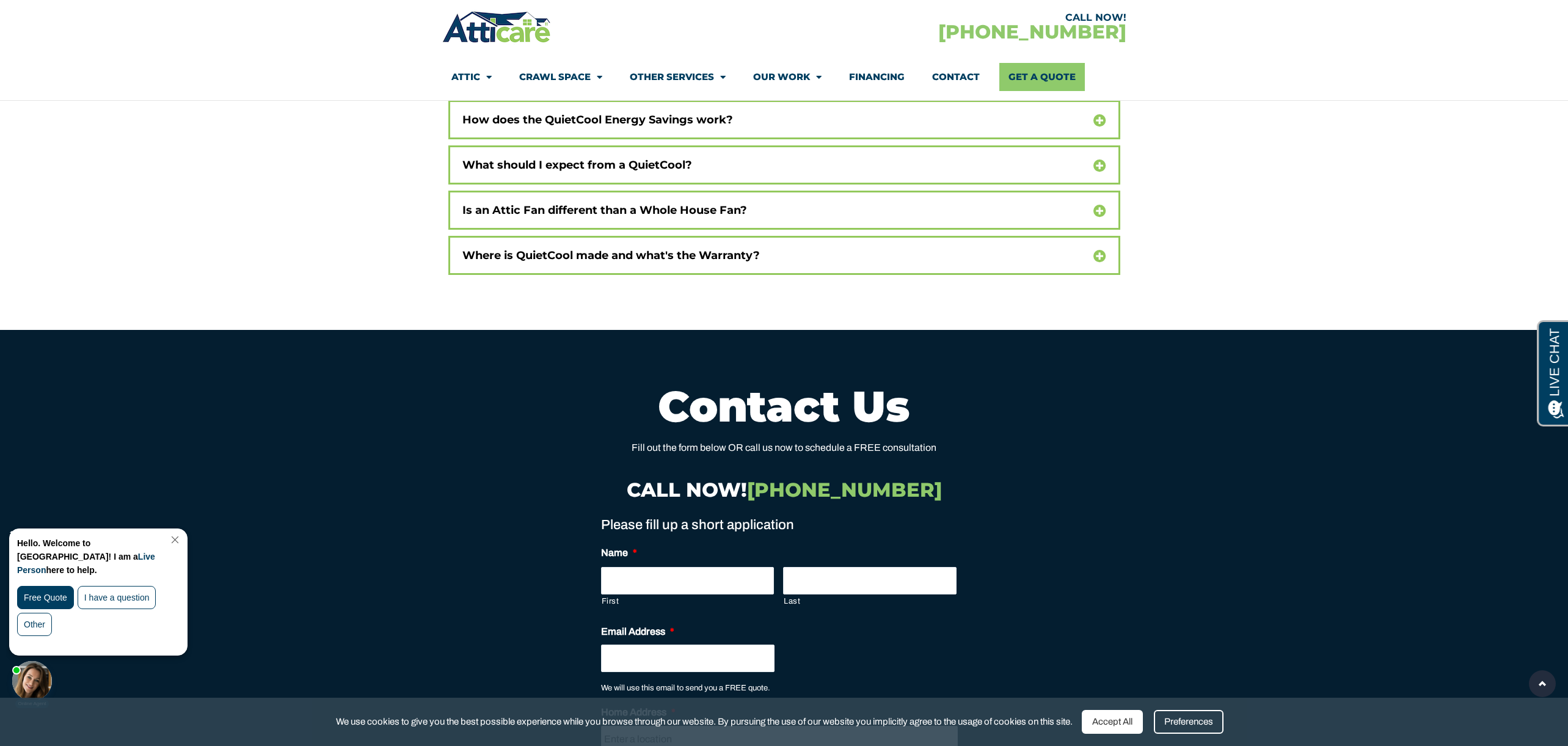
scroll to position [8359, 0]
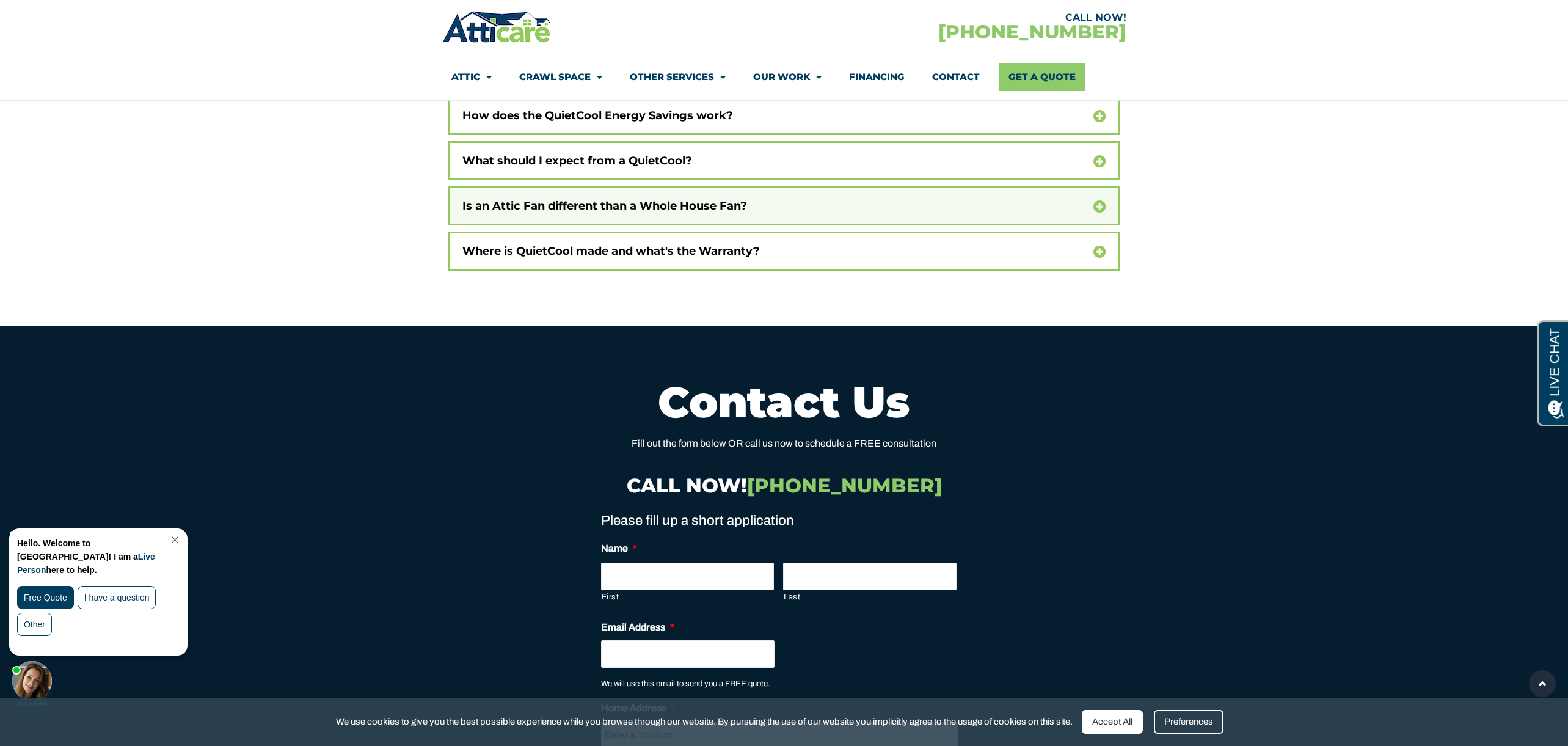
click at [817, 188] on div "Is an Attic Fan different than a Whole House Fan?" at bounding box center [784, 206] width 672 height 39
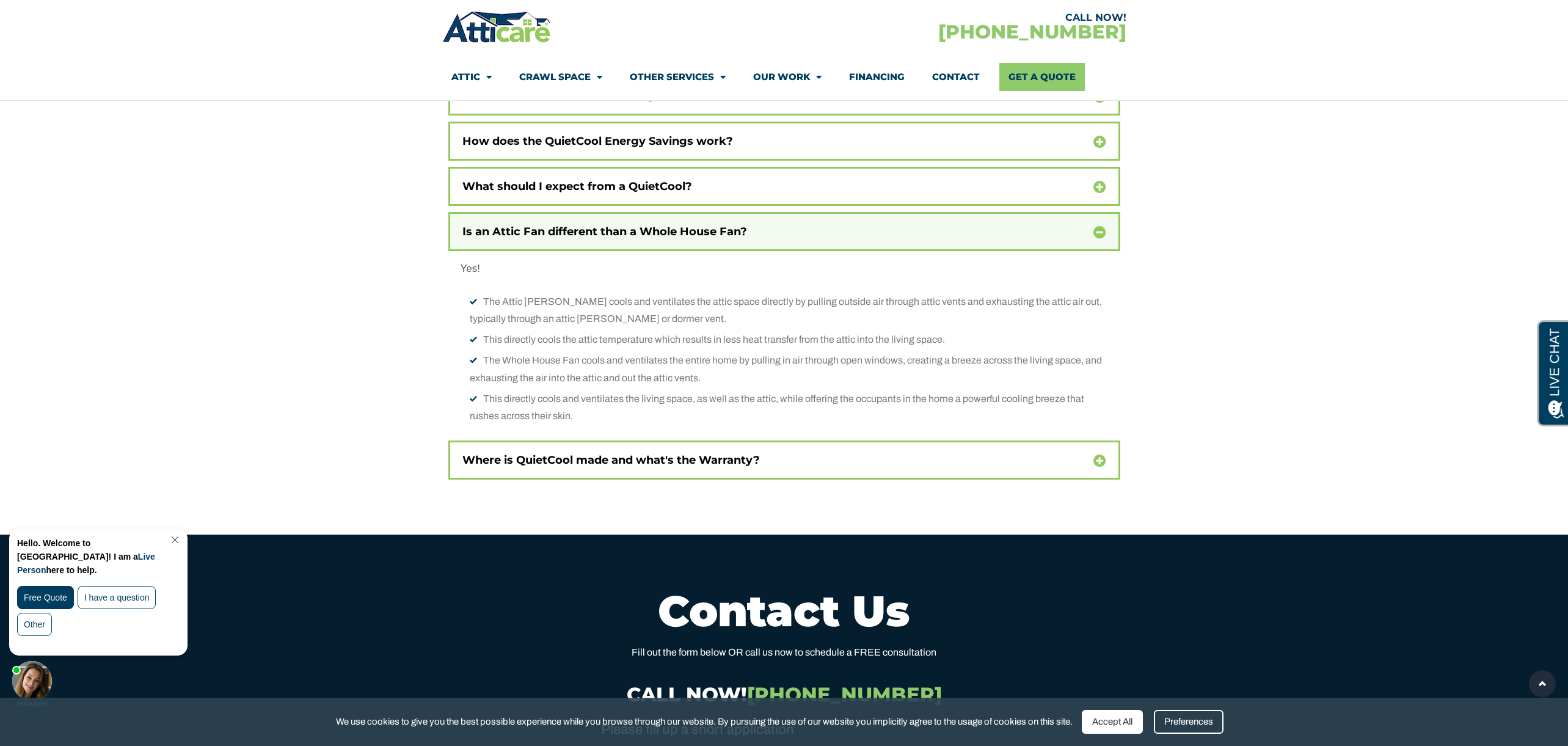
scroll to position [8312, 0]
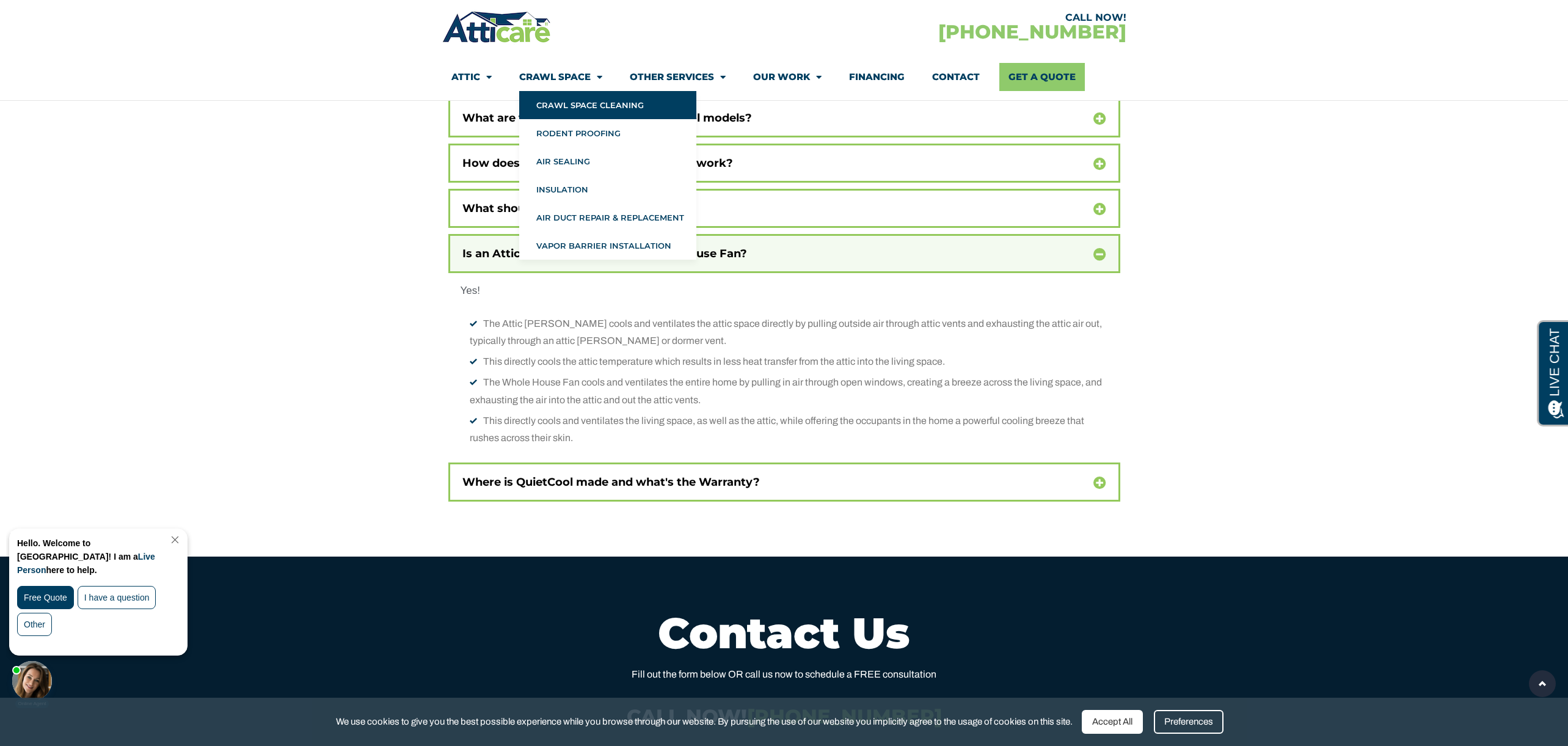
click at [571, 100] on link "Crawl Space Cleaning" at bounding box center [608, 105] width 177 height 28
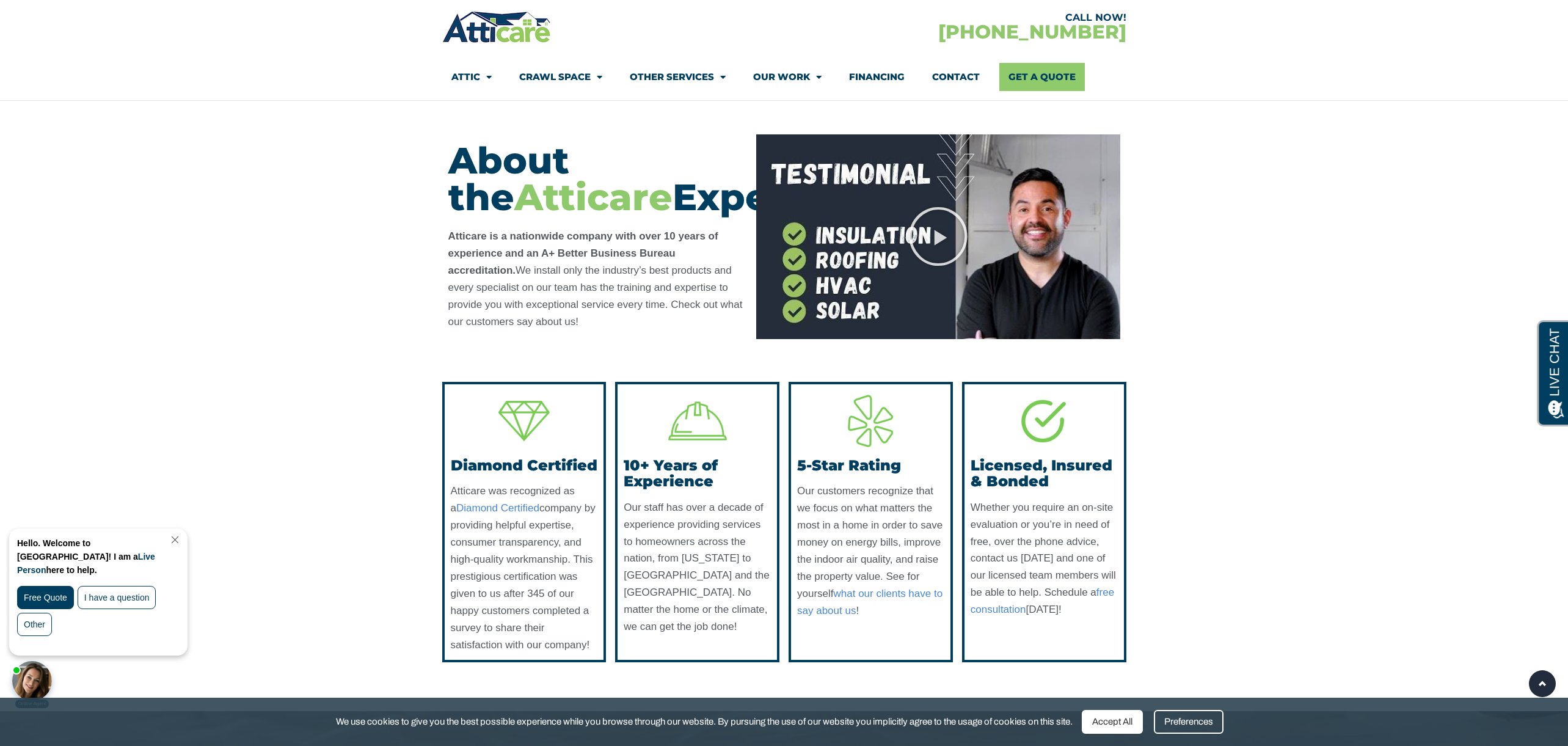
scroll to position [1792, 0]
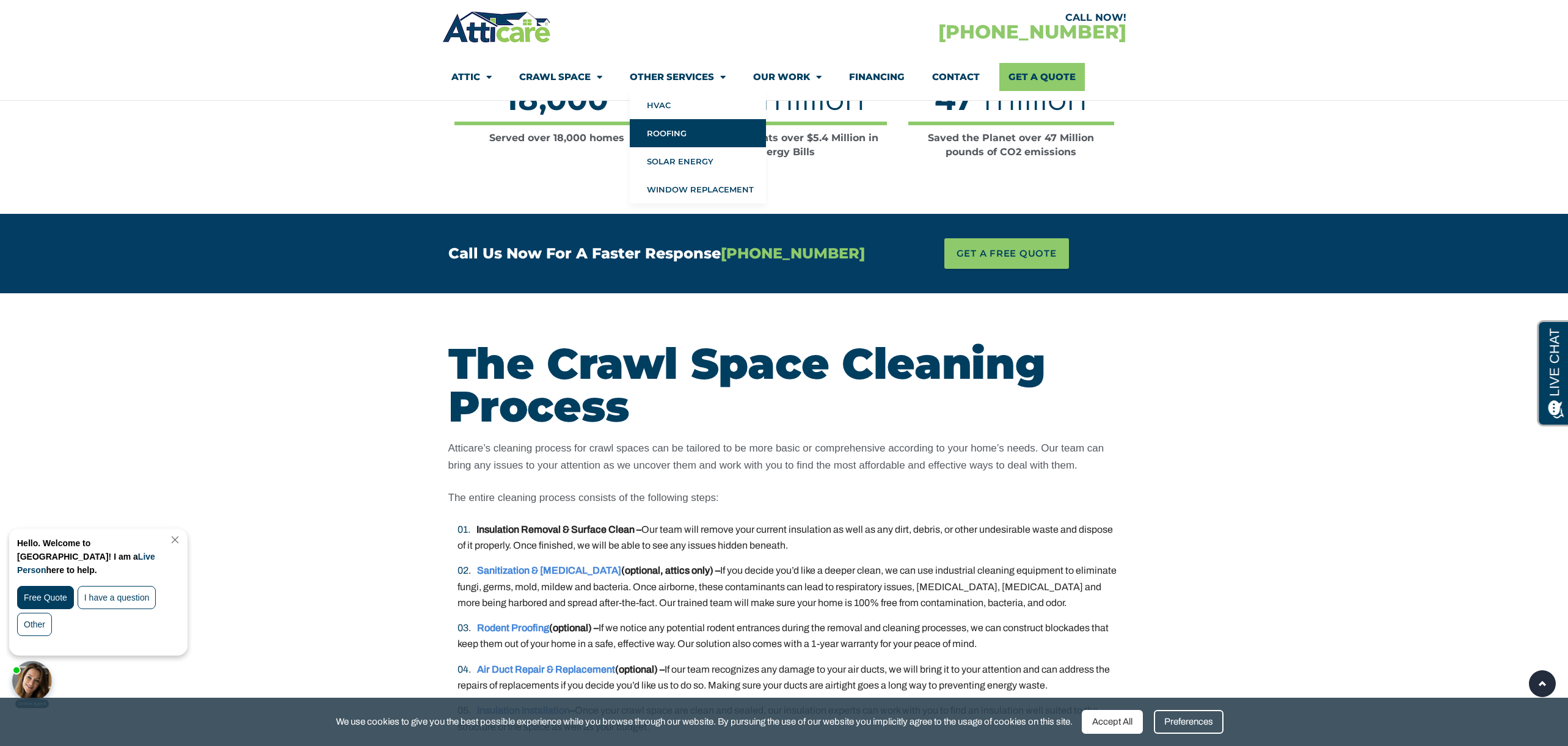
click at [668, 132] on link "Roofing" at bounding box center [698, 133] width 136 height 28
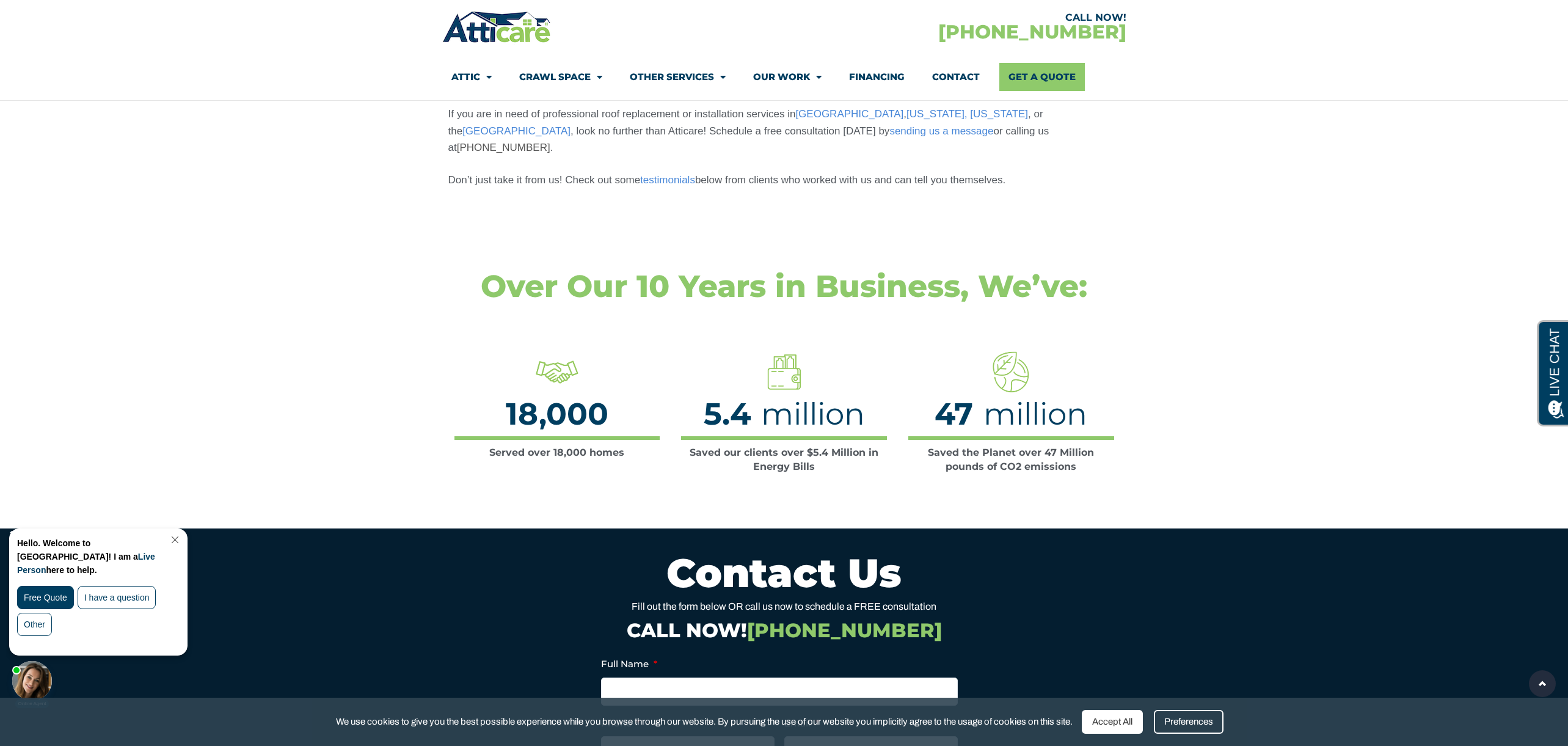
scroll to position [4750, 0]
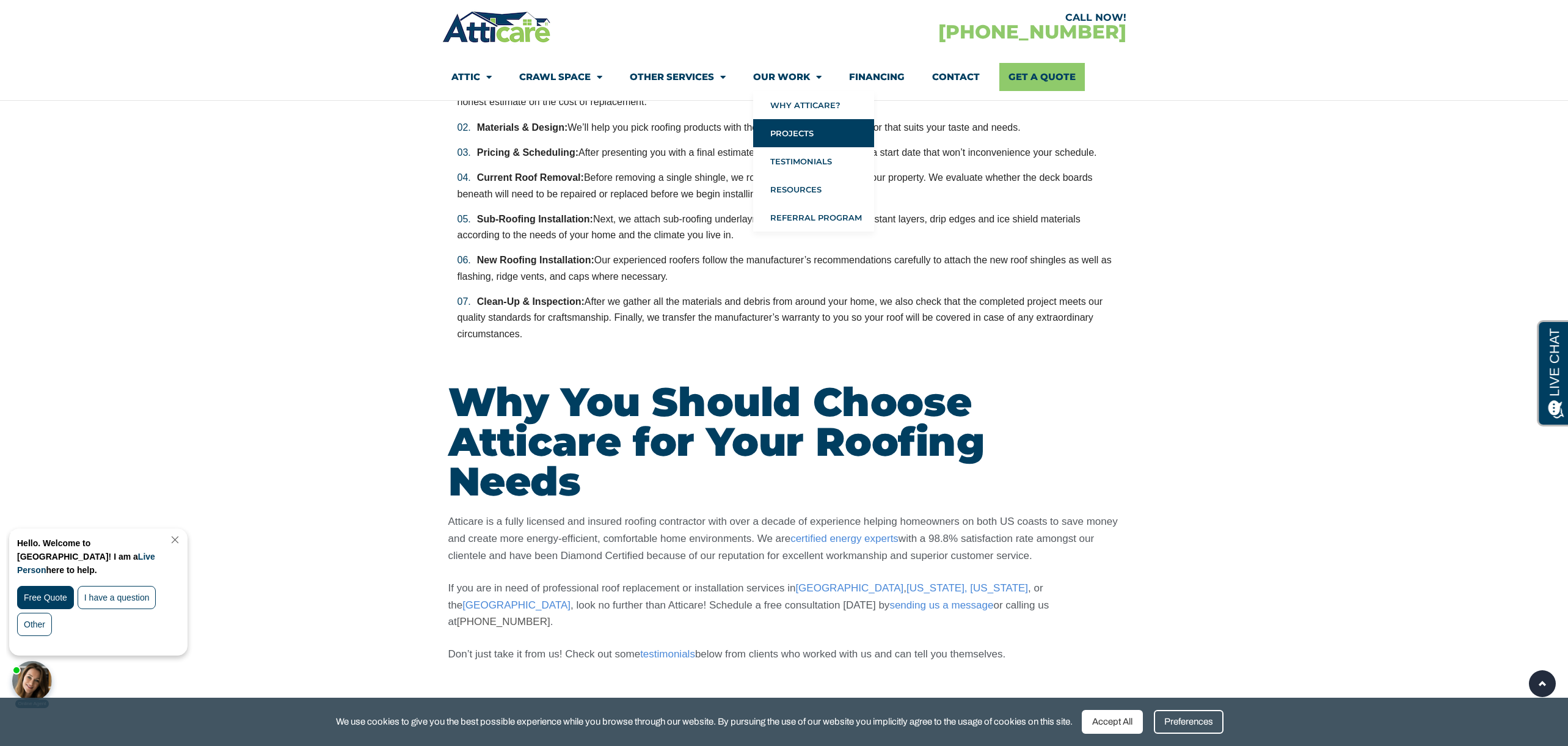
click at [786, 138] on link "Projects" at bounding box center [813, 133] width 121 height 28
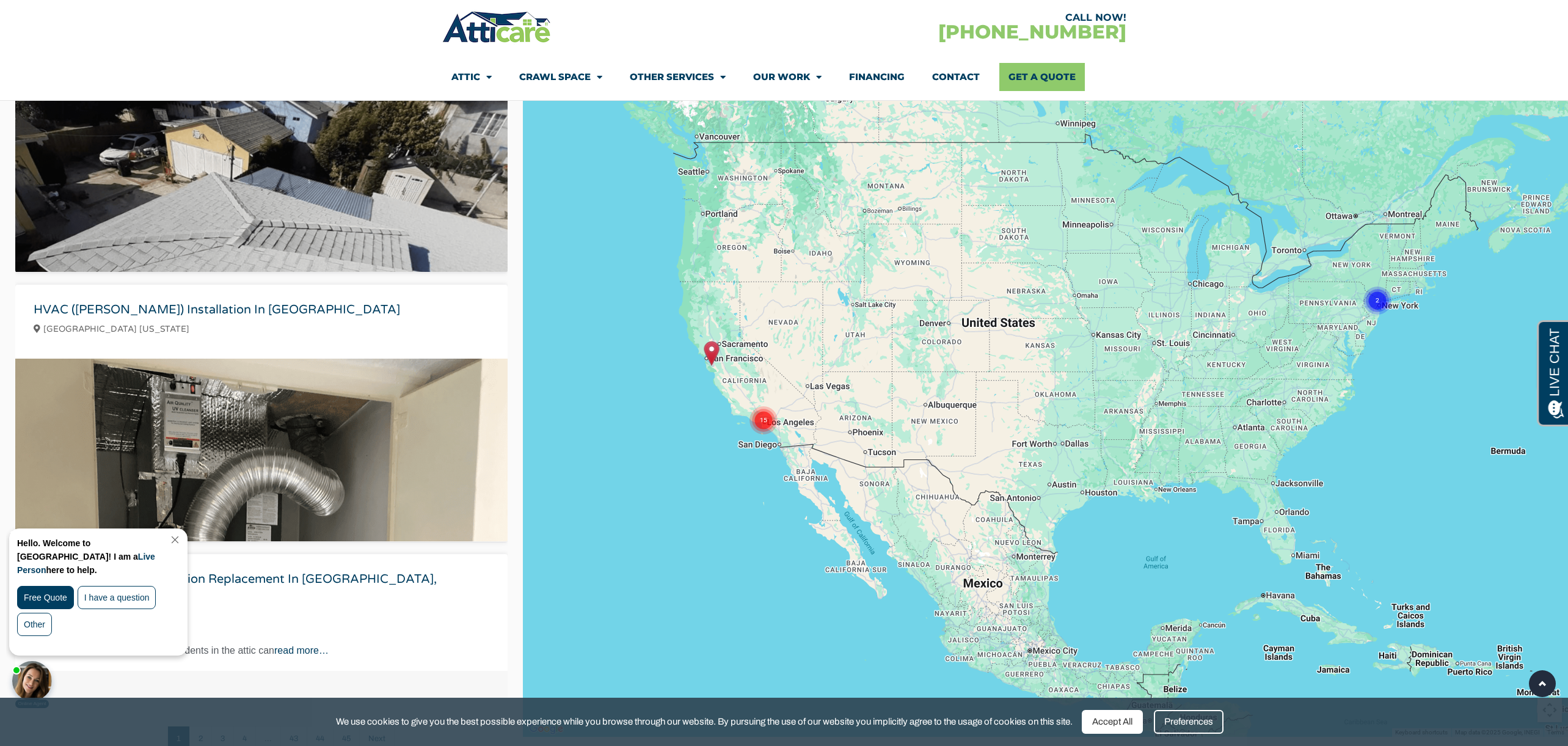
scroll to position [2631, 0]
